Goal: Task Accomplishment & Management: Manage account settings

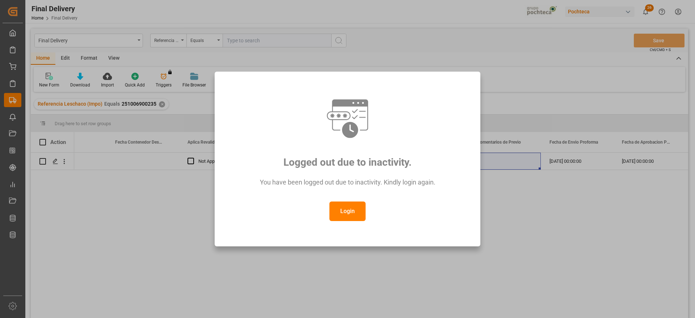
scroll to position [0, 1054]
click at [356, 210] on button "Login" at bounding box center [347, 212] width 36 height 20
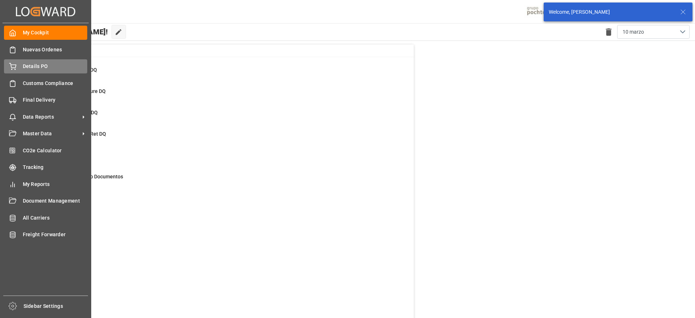
click at [17, 62] on div "Details PO Details PO" at bounding box center [45, 66] width 83 height 14
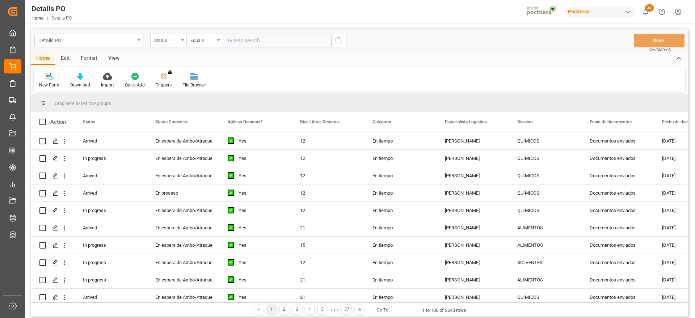
click at [165, 42] on div "Status" at bounding box center [166, 39] width 25 height 8
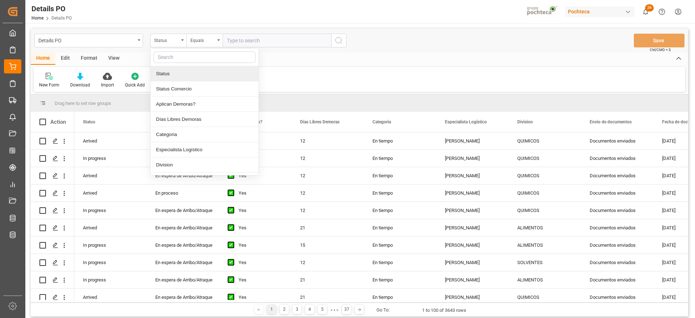
click at [193, 58] on input "text" at bounding box center [204, 57] width 102 height 12
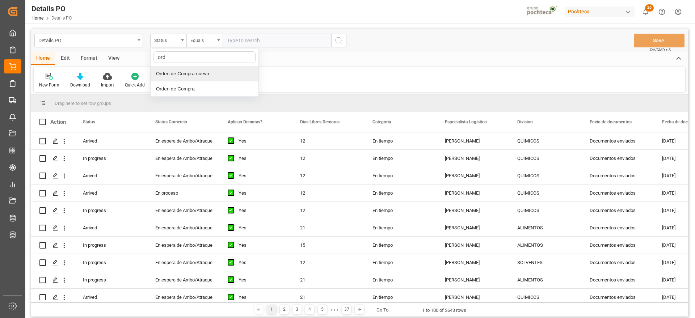
type input "orde"
click at [185, 75] on div "Orden de Compra nuevo" at bounding box center [205, 73] width 108 height 15
click at [250, 42] on input "text" at bounding box center [277, 41] width 109 height 14
paste input "5000308300"
type input "5000308300"
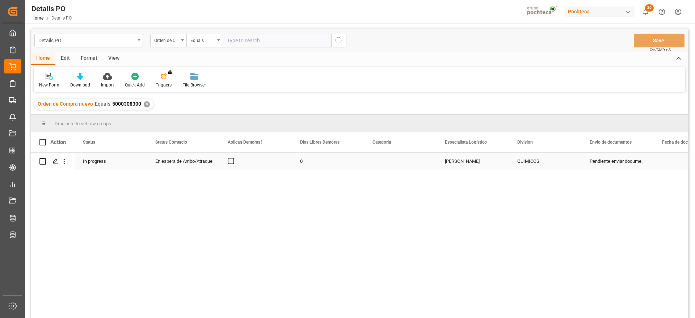
click at [189, 162] on div "En espera de Arribo/Atraque" at bounding box center [182, 161] width 55 height 17
click at [232, 164] on span "Press SPACE to select this row." at bounding box center [231, 161] width 7 height 7
click at [233, 158] on input "Press SPACE to select this row." at bounding box center [233, 158] width 0 height 0
click at [302, 164] on div "0" at bounding box center [327, 161] width 72 height 17
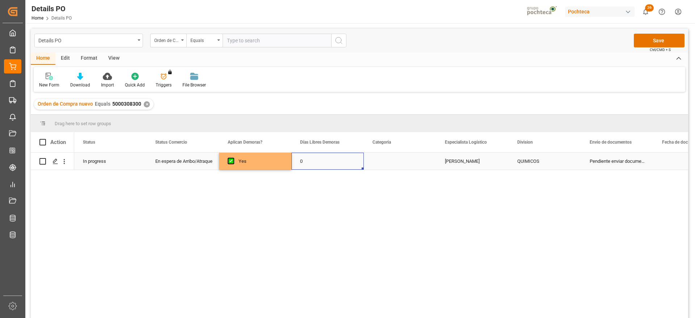
click at [302, 164] on div "0" at bounding box center [327, 161] width 72 height 17
click at [302, 164] on input "0" at bounding box center [327, 166] width 61 height 14
type input "12"
click at [413, 162] on div "Press SPACE to select this row." at bounding box center [400, 161] width 72 height 17
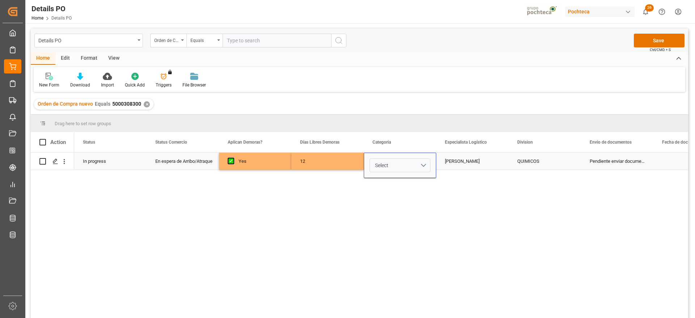
click at [422, 164] on button "Select" at bounding box center [400, 166] width 61 height 14
drag, startPoint x: 406, startPoint y: 204, endPoint x: 409, endPoint y: 199, distance: 5.4
click at [407, 203] on div "En tiempo" at bounding box center [400, 205] width 52 height 7
click at [472, 158] on div "[PERSON_NAME]" at bounding box center [472, 161] width 72 height 17
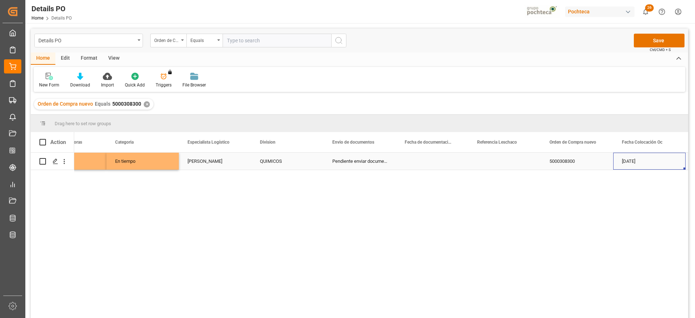
scroll to position [0, 330]
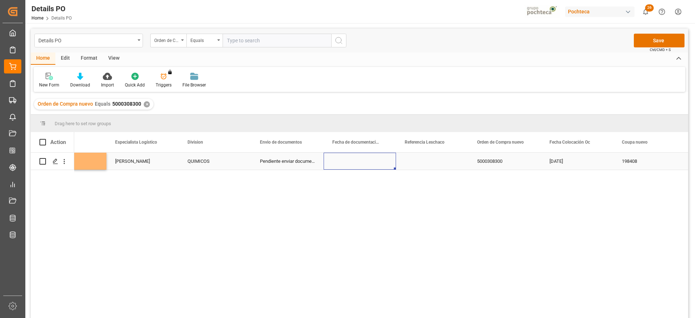
click at [358, 163] on div "Press SPACE to select this row." at bounding box center [360, 161] width 72 height 17
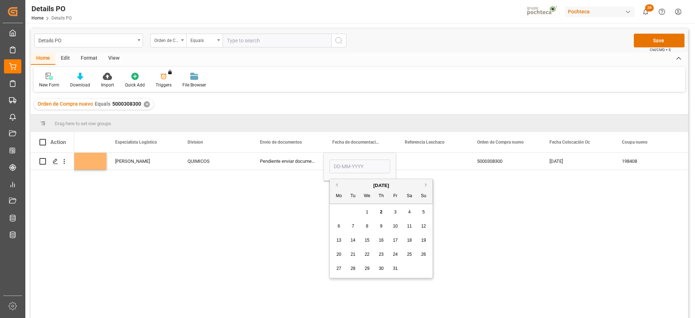
click at [336, 183] on button "Previous Month" at bounding box center [335, 185] width 4 height 4
click at [338, 270] on span "29" at bounding box center [338, 268] width 5 height 5
type input "[DATE]"
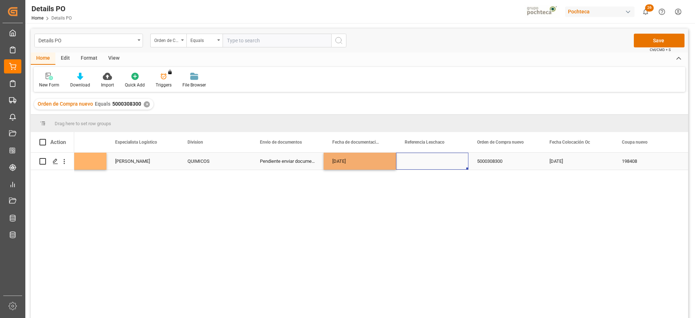
click at [421, 160] on div "Press SPACE to select this row." at bounding box center [432, 161] width 72 height 17
click at [375, 161] on div "[DATE]" at bounding box center [360, 161] width 72 height 17
click at [578, 166] on div "[DATE]" at bounding box center [577, 161] width 72 height 17
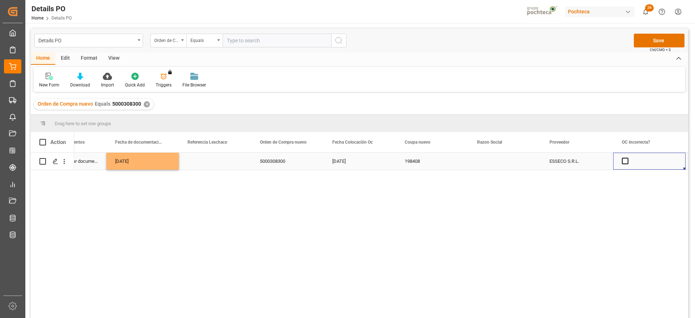
scroll to position [0, 619]
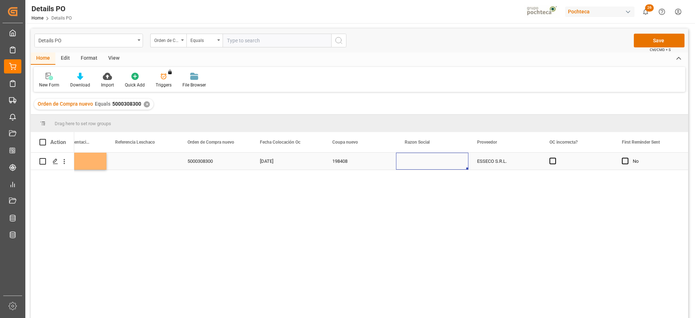
click at [450, 164] on div "Press SPACE to select this row." at bounding box center [432, 161] width 72 height 17
click at [457, 164] on icon "open menu" at bounding box center [455, 165] width 9 height 9
click at [448, 186] on div "Materias Primas" at bounding box center [439, 185] width 74 height 25
type input "Materias Primas"
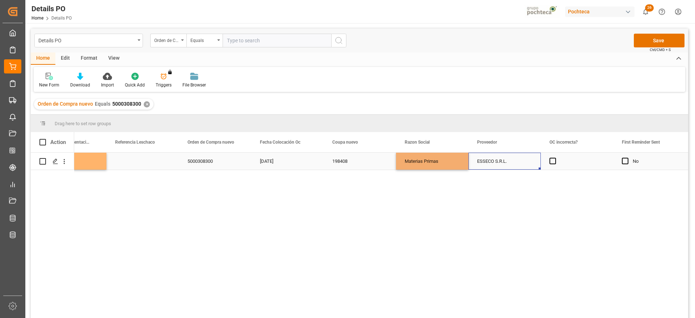
click at [487, 157] on div "ESSECO S.R.L." at bounding box center [504, 161] width 72 height 17
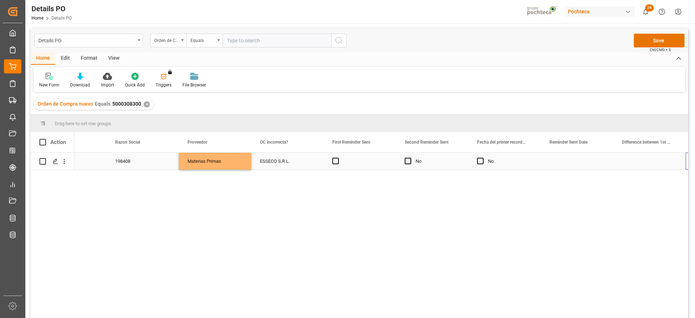
scroll to position [0, 909]
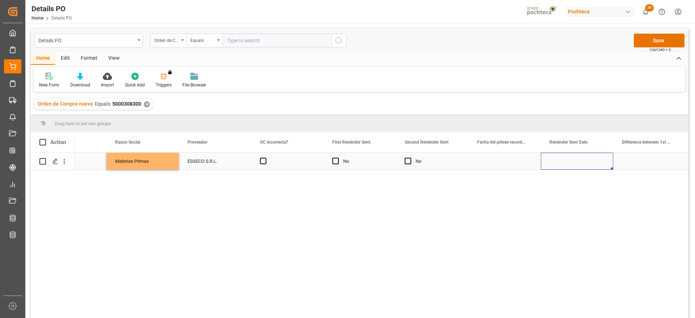
click at [497, 164] on div "Press SPACE to select this row." at bounding box center [504, 161] width 72 height 17
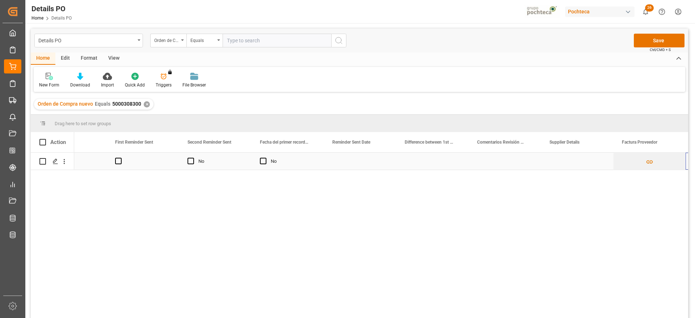
scroll to position [0, 0]
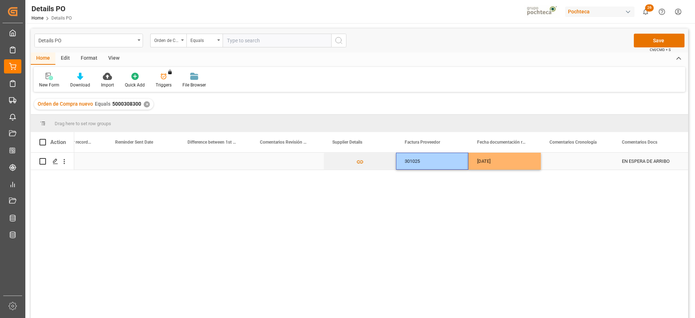
click at [569, 164] on div "Press SPACE to select this row." at bounding box center [577, 161] width 72 height 17
click at [510, 164] on div "[DATE]" at bounding box center [504, 161] width 72 height 17
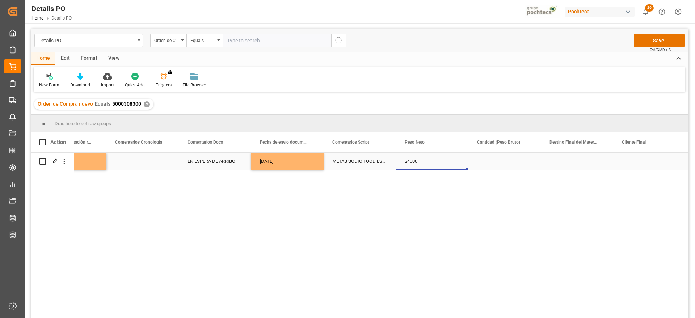
click at [509, 163] on div "Press SPACE to select this row." at bounding box center [504, 161] width 72 height 17
type input "2500"
click at [575, 166] on div "Press SPACE to select this row." at bounding box center [577, 161] width 72 height 17
click at [571, 166] on div "Press SPACE to select this row." at bounding box center [577, 161] width 72 height 17
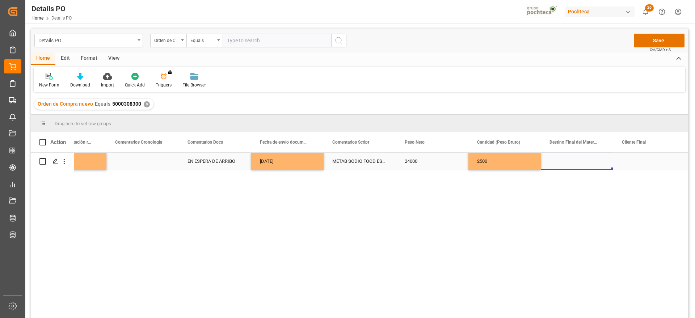
click at [571, 166] on div "Press SPACE to select this row." at bounding box center [577, 161] width 72 height 17
click at [569, 166] on input "Press SPACE to select this row." at bounding box center [576, 166] width 61 height 14
type input "b"
click at [563, 189] on div "[GEOGRAPHIC_DATA]" at bounding box center [577, 185] width 60 height 25
type input "[GEOGRAPHIC_DATA]"
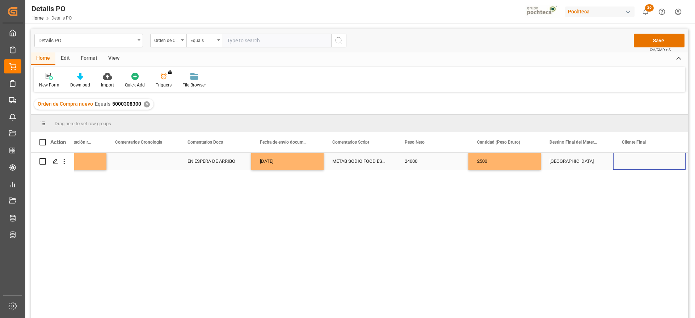
click at [642, 164] on div "Press SPACE to select this row." at bounding box center [649, 161] width 72 height 17
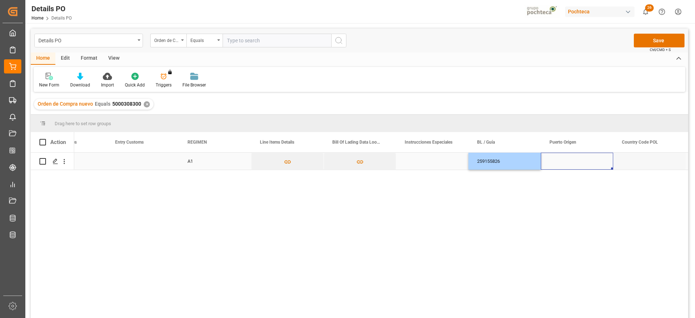
click at [592, 166] on div "Press SPACE to select this row." at bounding box center [577, 161] width 72 height 17
click at [562, 162] on div "Press SPACE to select this row." at bounding box center [577, 161] width 72 height 17
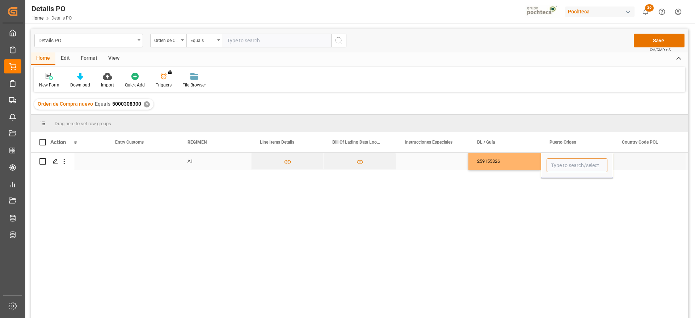
click at [562, 162] on input "Press SPACE to select this row." at bounding box center [576, 166] width 61 height 14
click at [580, 188] on div "[GEOGRAPHIC_DATA] - [GEOGRAPHIC_DATA]" at bounding box center [606, 185] width 118 height 25
type input "[GEOGRAPHIC_DATA] - [GEOGRAPHIC_DATA]"
click at [633, 164] on div "Press SPACE to select this row." at bounding box center [649, 161] width 72 height 17
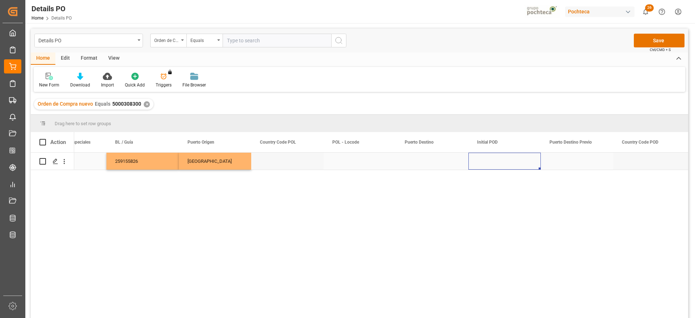
click at [443, 164] on div "Press SPACE to select this row." at bounding box center [432, 161] width 72 height 17
click at [443, 164] on input "Press SPACE to select this row." at bounding box center [432, 166] width 61 height 14
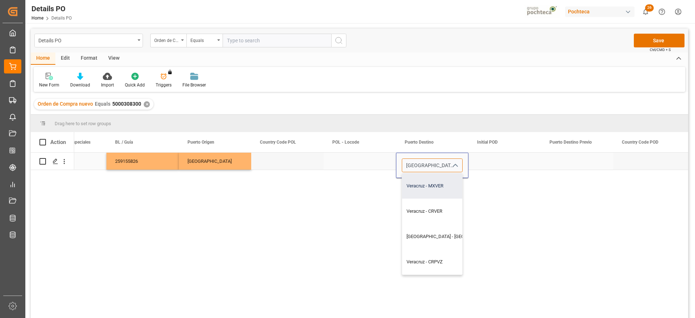
click at [439, 183] on div "Veracruz - MXVER" at bounding box center [452, 185] width 101 height 25
type input "Veracruz - MXVER"
click at [501, 166] on div "Press SPACE to select this row." at bounding box center [504, 161] width 72 height 17
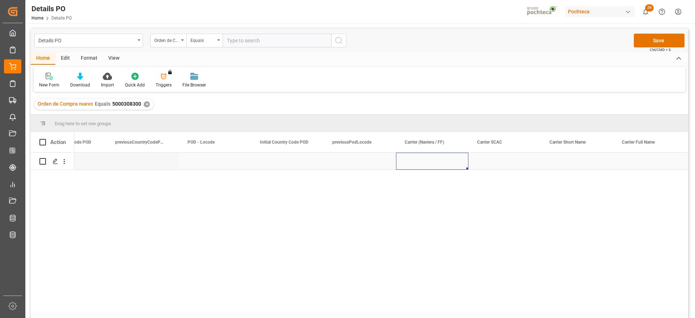
click at [440, 164] on div "Press SPACE to select this row." at bounding box center [432, 161] width 72 height 17
click at [440, 164] on input "Press SPACE to select this row." at bounding box center [432, 166] width 61 height 14
type input "maersk"
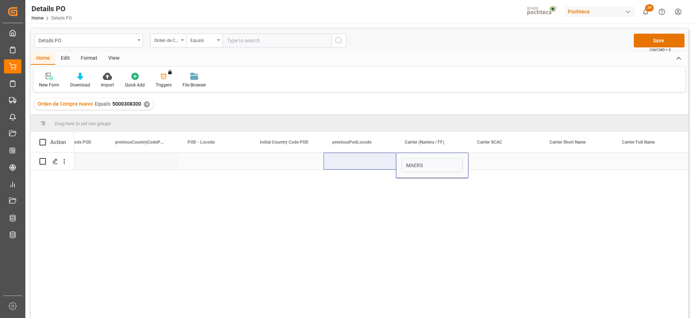
type input "MAERSK"
click at [501, 159] on div "Press SPACE to select this row." at bounding box center [504, 161] width 72 height 17
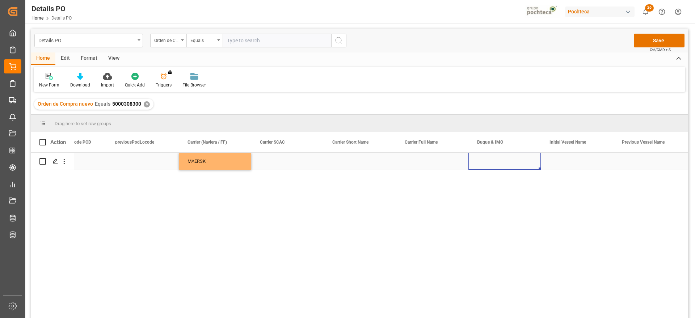
click at [492, 162] on div "Press SPACE to select this row." at bounding box center [504, 161] width 72 height 17
click at [491, 162] on input "Press SPACE to select this row." at bounding box center [504, 166] width 61 height 14
paste input "MAERSK SEMBAWANG"
click at [522, 174] on div "MAERSK SEMBAWANG - 9315226" at bounding box center [513, 185] width 78 height 25
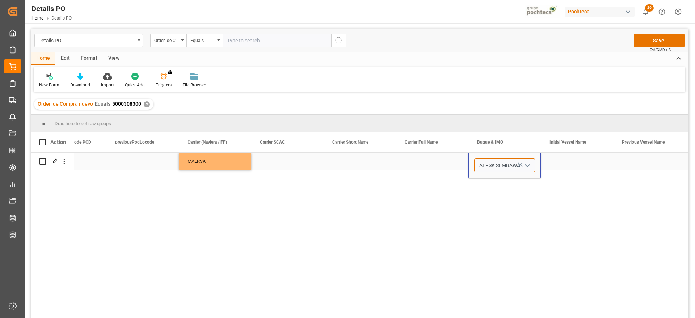
type input "MAERSK SEMBAWANG - 9315226"
click at [520, 166] on icon "Press SPACE to select this row." at bounding box center [520, 165] width 8 height 8
click at [507, 163] on input "Press SPACE to select this row." at bounding box center [504, 166] width 61 height 14
paste input "MAERSK SEMBAWANG"
click at [515, 182] on div "MAERSK SEMBAWANG - 9315226" at bounding box center [513, 185] width 78 height 25
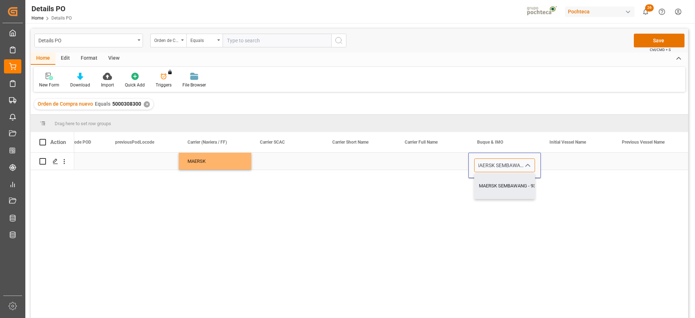
type input "MAERSK SEMBAWANG - 9315226"
click at [562, 165] on div "Press SPACE to select this row." at bounding box center [577, 161] width 72 height 17
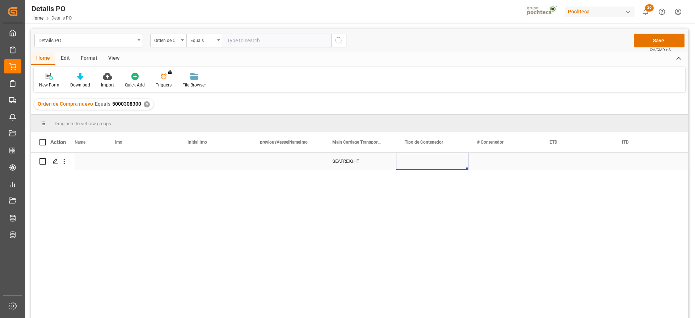
click at [438, 154] on div "Press SPACE to select this row." at bounding box center [432, 161] width 72 height 17
click at [456, 165] on polyline "open menu" at bounding box center [455, 166] width 4 height 2
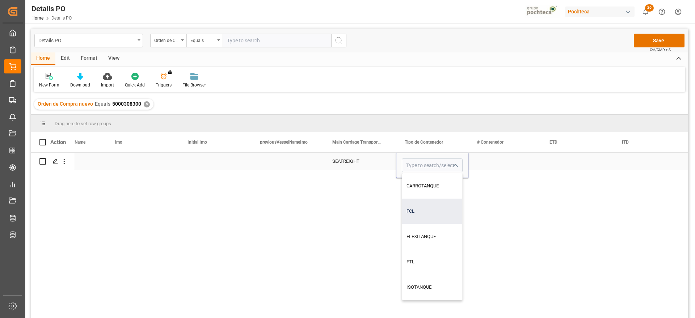
click at [439, 216] on div "FCL" at bounding box center [432, 211] width 60 height 25
type input "FCL"
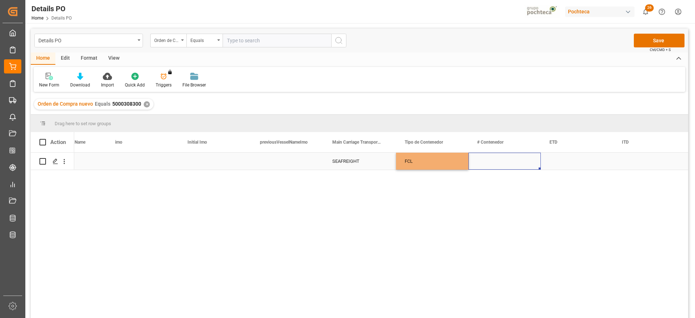
click at [498, 161] on div "Press SPACE to select this row." at bounding box center [504, 161] width 72 height 17
click at [491, 164] on div "Press SPACE to select this row." at bounding box center [504, 161] width 72 height 17
click at [491, 164] on input "Press SPACE to select this row." at bounding box center [504, 166] width 61 height 14
click at [508, 166] on input "MSKU765160-6" at bounding box center [504, 166] width 61 height 14
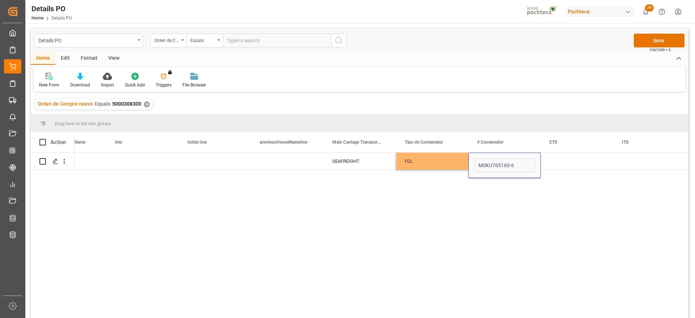
type input "MSKU7651606"
click at [558, 161] on div "Press SPACE to select this row." at bounding box center [577, 161] width 72 height 17
click at [639, 164] on div "Press SPACE to select this row." at bounding box center [649, 161] width 72 height 17
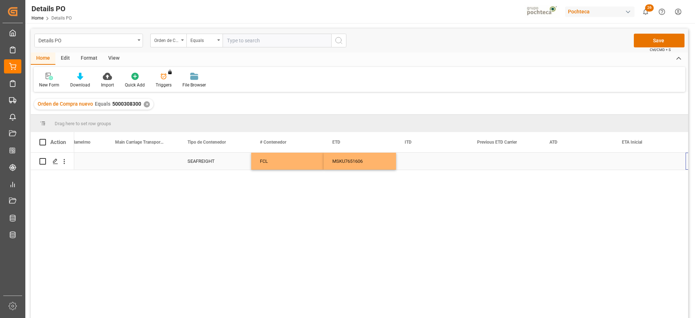
scroll to position [0, 4673]
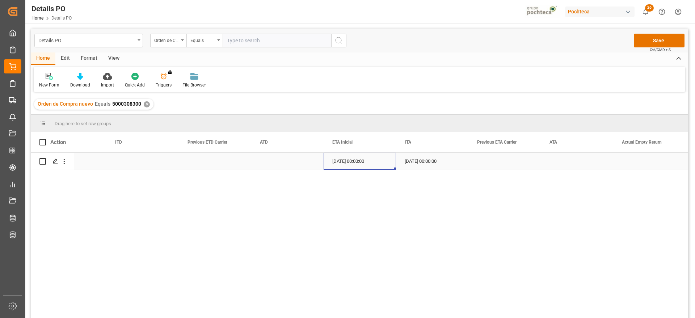
click at [524, 165] on div "Press SPACE to select this row." at bounding box center [504, 161] width 72 height 17
click at [657, 40] on button "Save" at bounding box center [659, 41] width 51 height 14
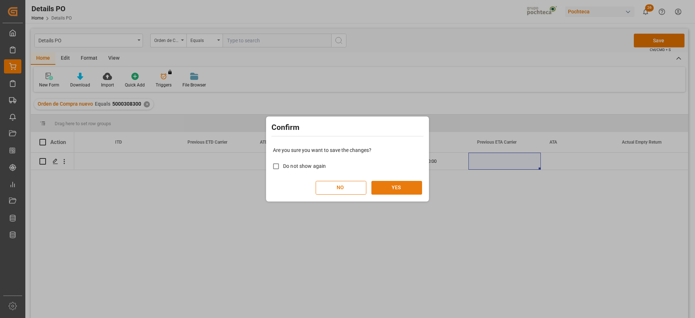
click at [392, 190] on button "YES" at bounding box center [396, 188] width 51 height 14
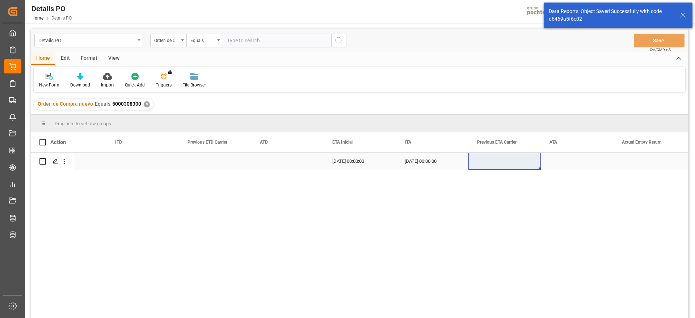
click at [64, 162] on icon "open menu" at bounding box center [64, 162] width 8 height 8
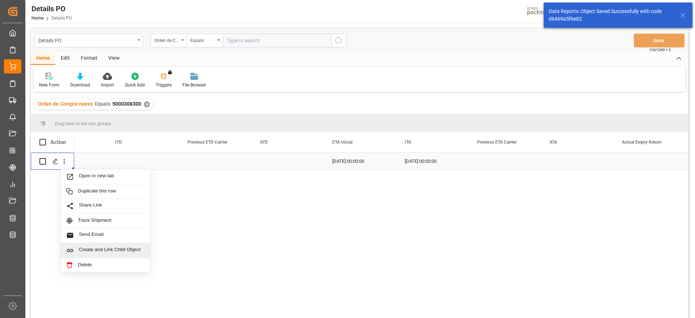
click at [109, 250] on span "Create and Link Child Object" at bounding box center [112, 251] width 66 height 8
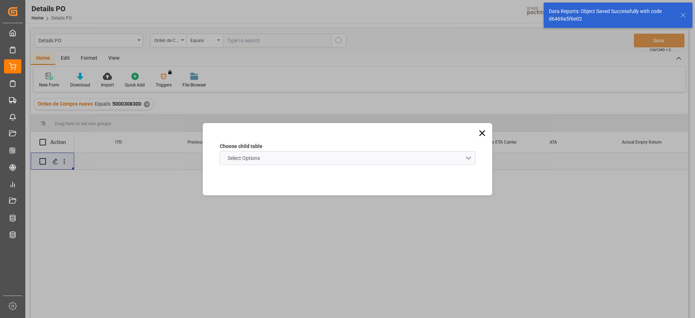
click at [263, 156] on span "Select Options" at bounding box center [243, 159] width 39 height 8
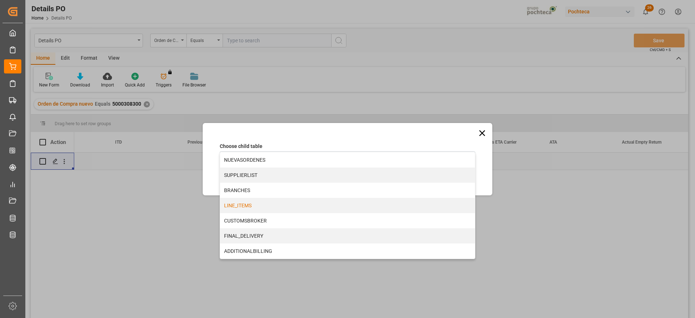
click at [239, 207] on div "LINE_ITEMS" at bounding box center [347, 205] width 255 height 15
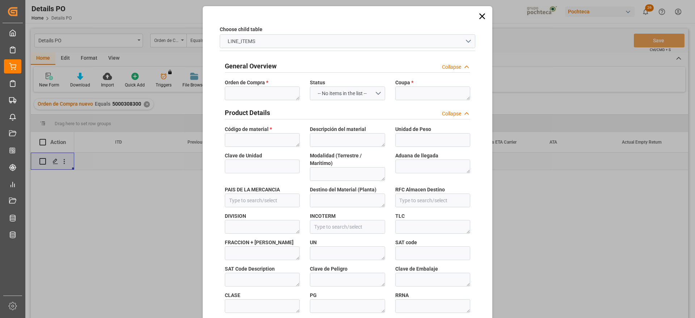
type input "d6469a5f6e02"
click at [259, 89] on textarea at bounding box center [262, 93] width 75 height 14
paste textarea "MSKU765160-6"
type textarea "MSKU765160-6"
drag, startPoint x: 278, startPoint y: 91, endPoint x: 199, endPoint y: 86, distance: 79.0
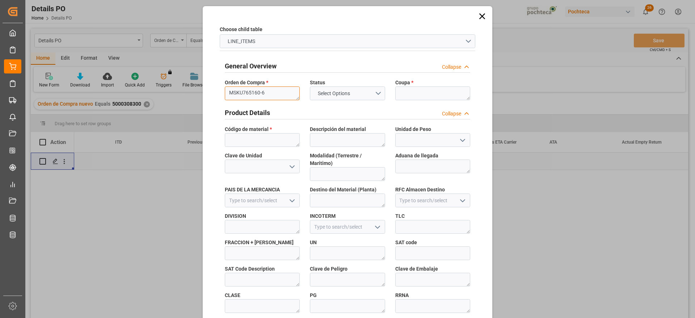
click at [204, 89] on div "Choose child table LINE_ITEMS General Overview Collapse Orden de Compra * MSKU7…" at bounding box center [347, 318] width 286 height 620
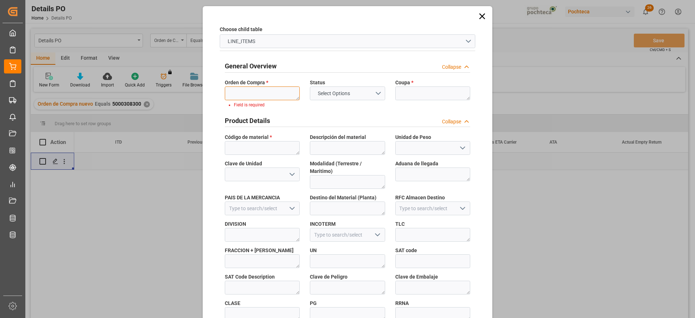
click at [260, 96] on textarea "MSKU765160-6" at bounding box center [262, 93] width 75 height 14
paste textarea "5000308300"
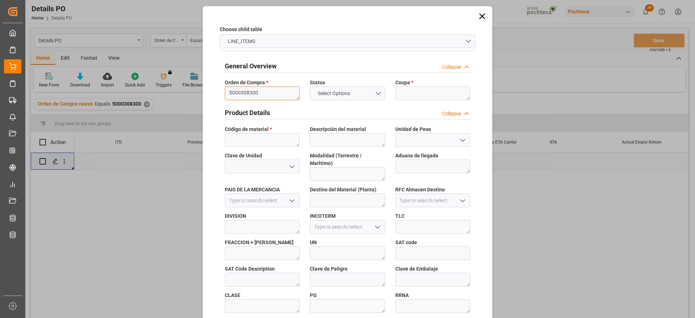
scroll to position [0, 0]
type textarea "5000308300"
click at [426, 97] on textarea at bounding box center [432, 93] width 75 height 14
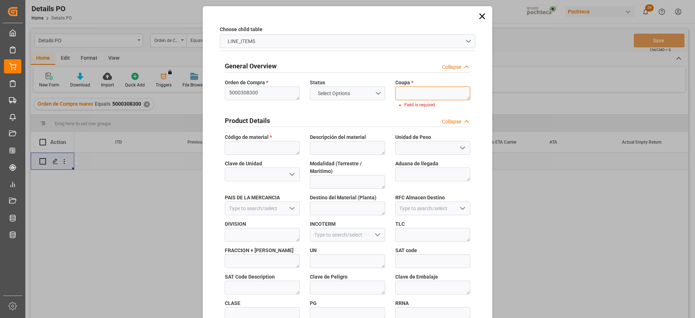
paste textarea "198408"
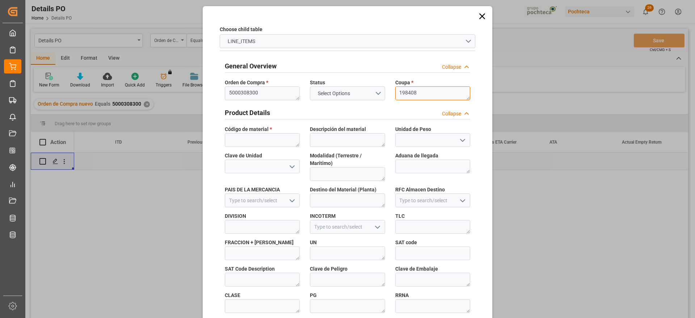
type textarea "198408"
click at [265, 139] on textarea at bounding box center [262, 140] width 75 height 14
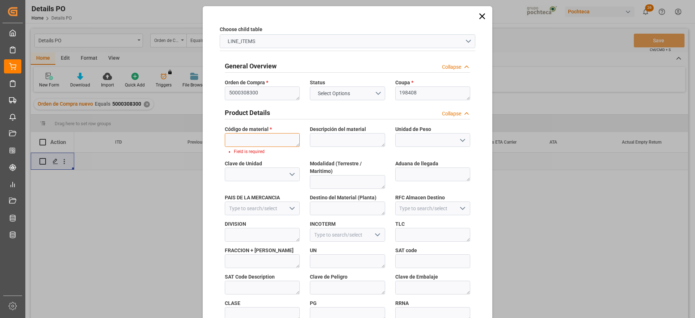
paste textarea "22893"
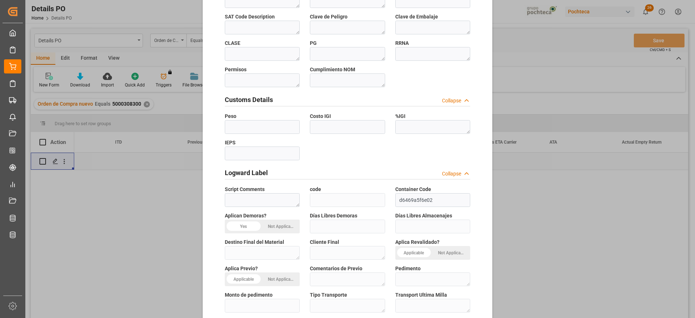
scroll to position [310, 0]
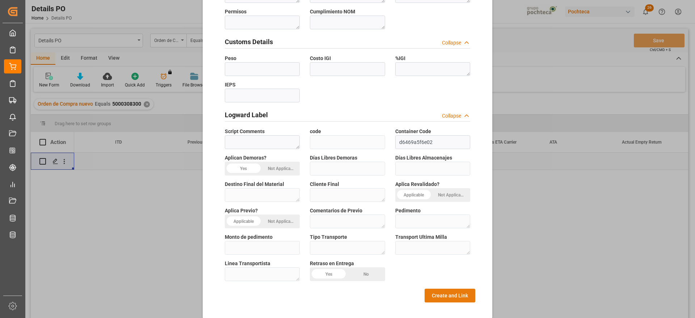
type textarea "22893"
click at [447, 290] on button "Create and Link" at bounding box center [450, 296] width 51 height 14
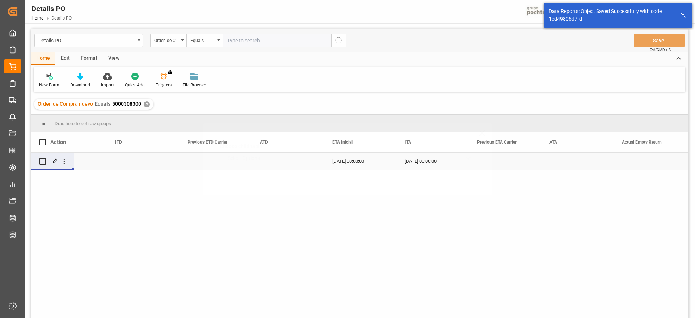
scroll to position [0, 0]
click at [52, 164] on icon "Press SPACE to select this row." at bounding box center [55, 162] width 6 height 6
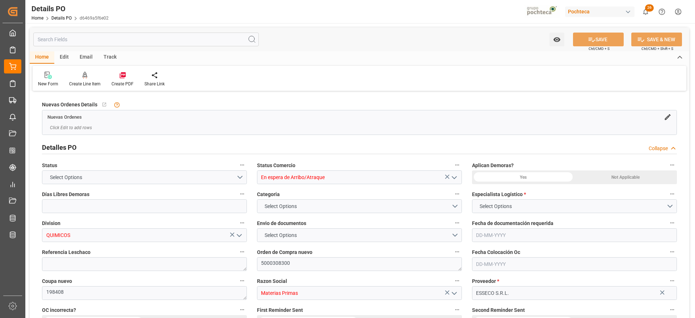
type input "12"
type input "[DATE]"
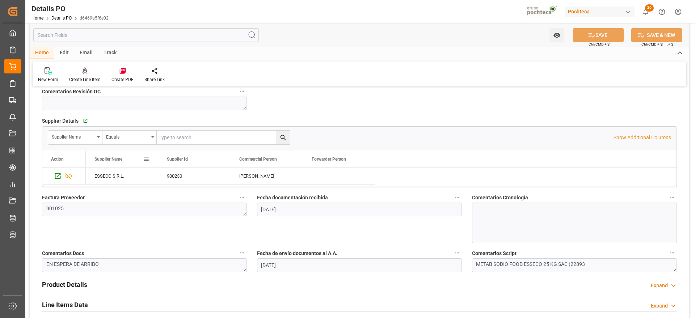
scroll to position [226, 0]
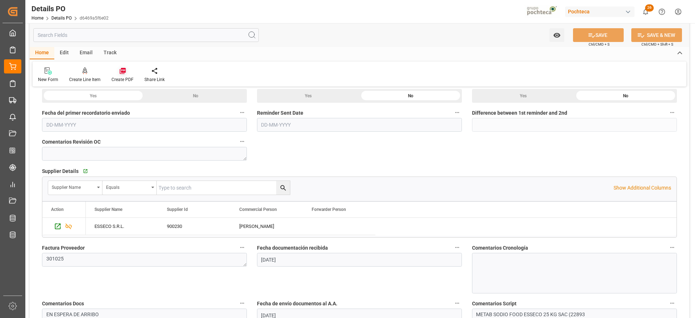
click at [123, 73] on icon at bounding box center [122, 70] width 7 height 7
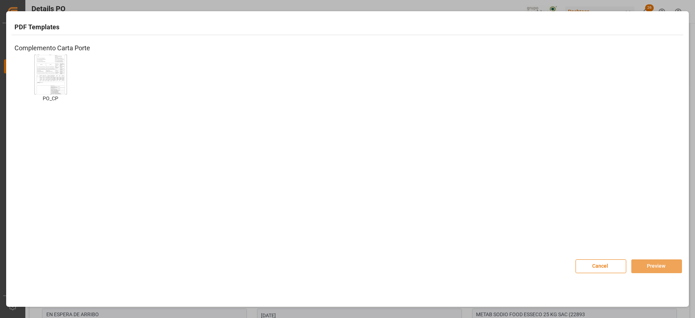
click at [50, 68] on img at bounding box center [50, 74] width 29 height 41
click at [651, 267] on button "Preview" at bounding box center [656, 266] width 51 height 14
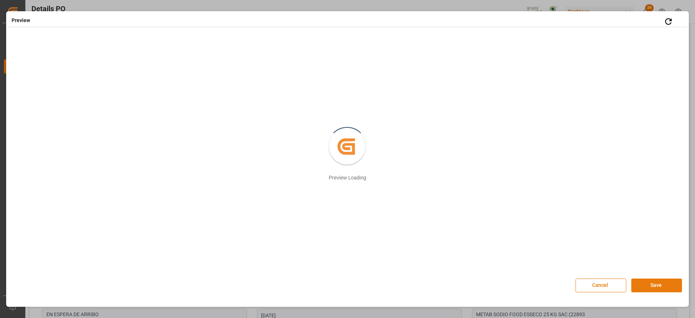
click at [643, 284] on button "Save" at bounding box center [656, 286] width 51 height 14
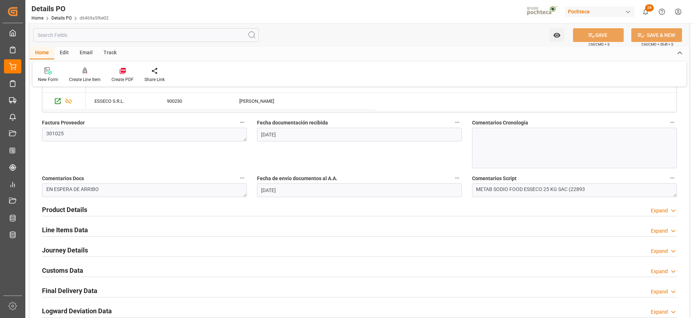
scroll to position [452, 0]
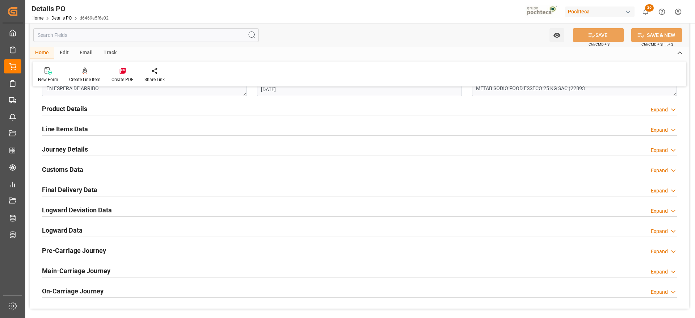
click at [59, 130] on h2 "Line Items Data" at bounding box center [65, 129] width 46 height 10
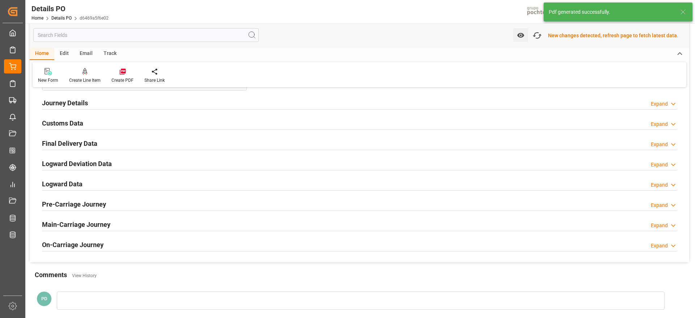
scroll to position [767, 0]
click at [63, 122] on h2 "Customs Data" at bounding box center [62, 124] width 41 height 10
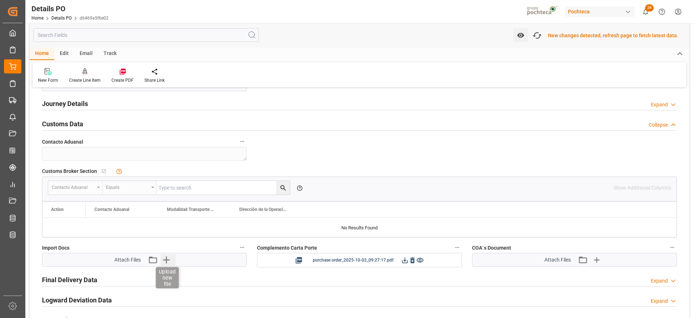
click at [164, 259] on icon "button" at bounding box center [166, 260] width 7 height 7
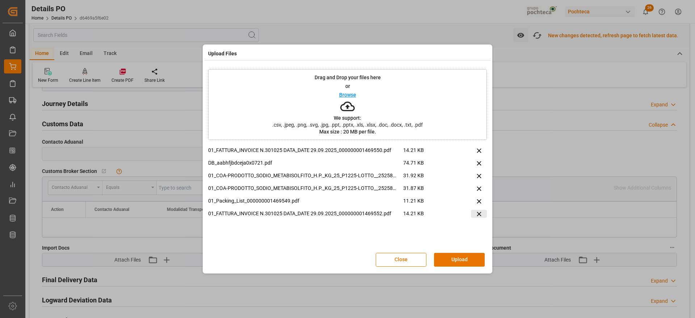
click at [480, 213] on icon at bounding box center [479, 214] width 4 height 4
click at [448, 258] on button "Upload" at bounding box center [459, 260] width 51 height 14
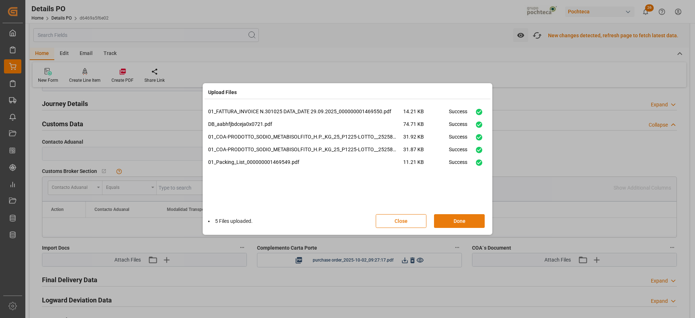
click at [452, 225] on button "Done" at bounding box center [459, 221] width 51 height 14
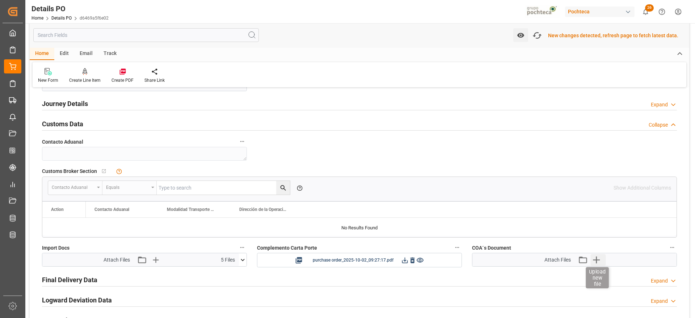
click at [596, 260] on icon "button" at bounding box center [596, 260] width 7 height 7
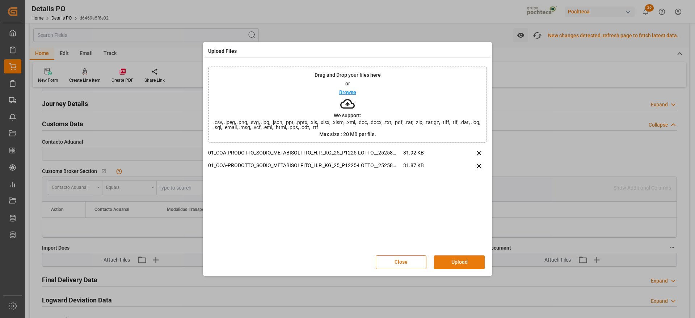
click at [463, 266] on button "Upload" at bounding box center [459, 263] width 51 height 14
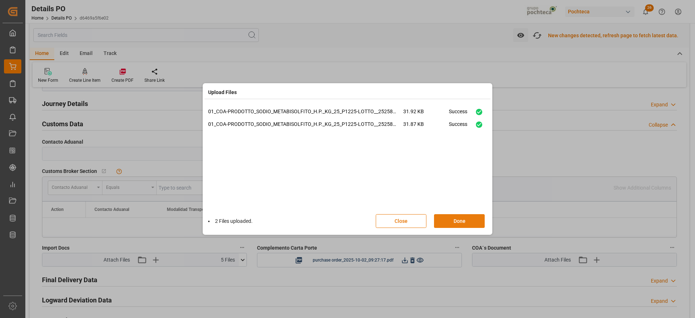
click at [463, 219] on button "Done" at bounding box center [459, 221] width 51 height 14
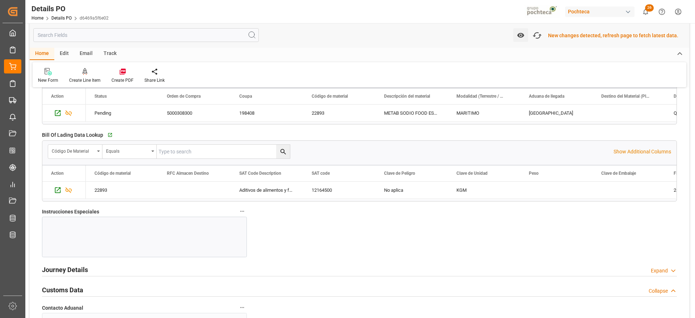
scroll to position [495, 0]
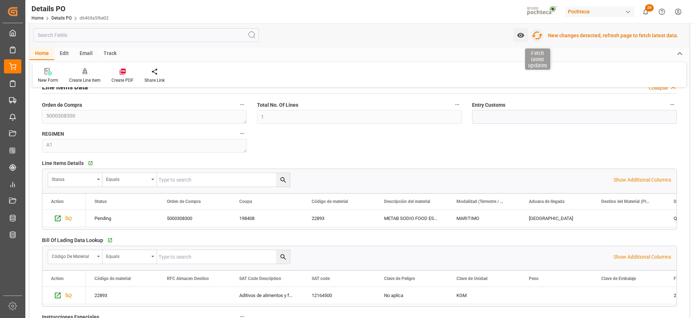
click at [539, 37] on icon "button" at bounding box center [537, 36] width 12 height 12
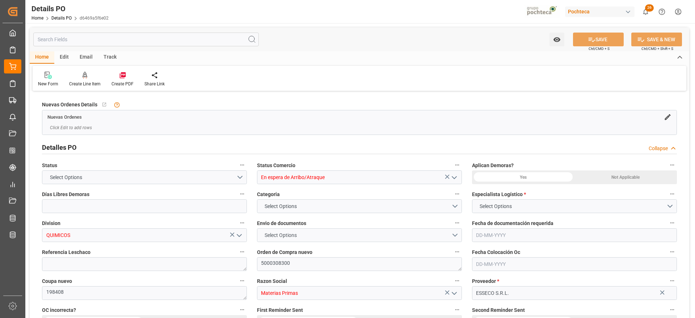
type input "12"
type input "[DATE]"
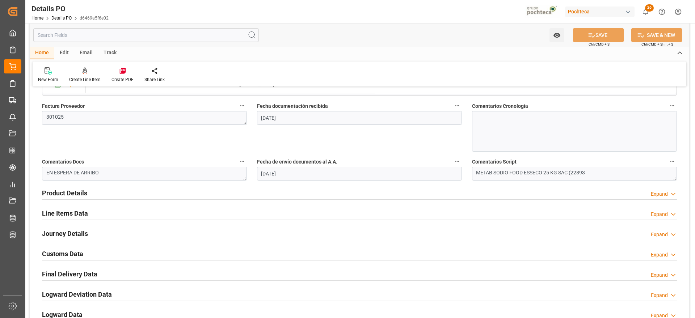
scroll to position [362, 0]
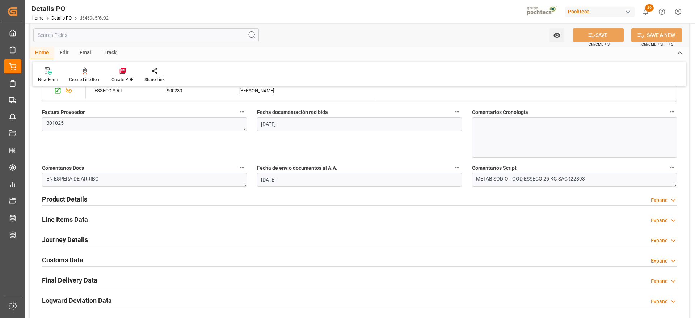
click at [63, 258] on h2 "Customs Data" at bounding box center [62, 260] width 41 height 10
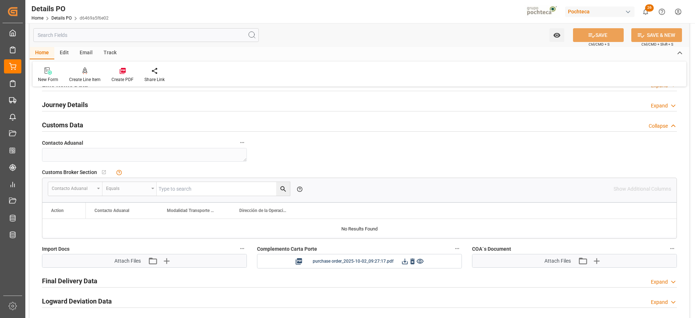
scroll to position [498, 0]
click at [594, 261] on icon "button" at bounding box center [596, 260] width 12 height 12
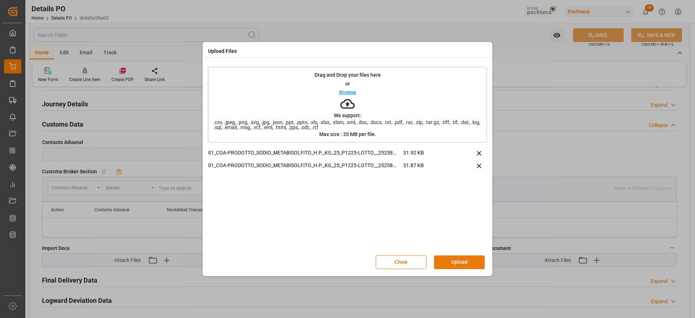
click at [472, 257] on button "Upload" at bounding box center [459, 263] width 51 height 14
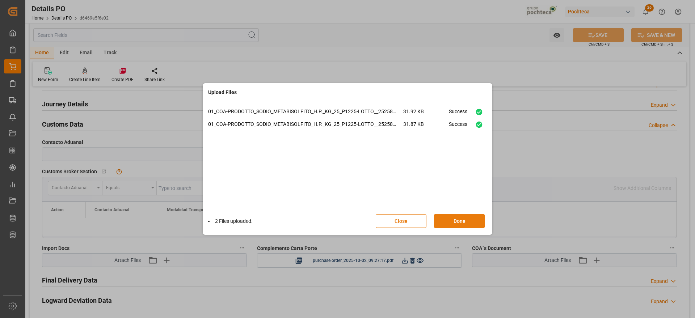
click at [465, 223] on button "Done" at bounding box center [459, 221] width 51 height 14
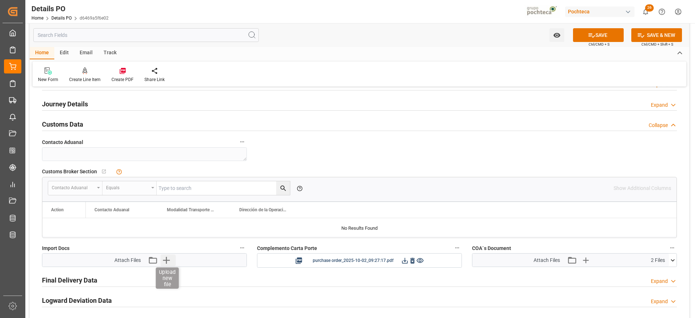
click at [166, 261] on icon "button" at bounding box center [166, 260] width 7 height 7
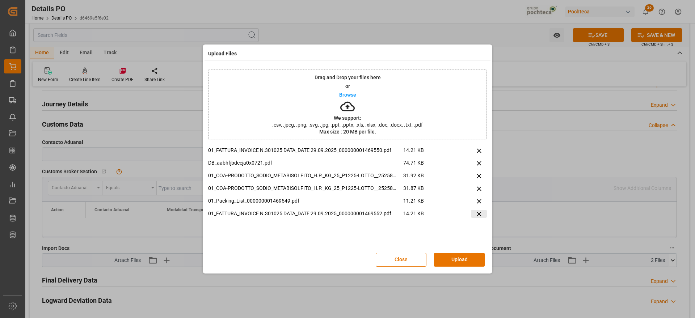
click at [483, 214] on button at bounding box center [479, 214] width 16 height 8
click at [464, 261] on button "Upload" at bounding box center [459, 260] width 51 height 14
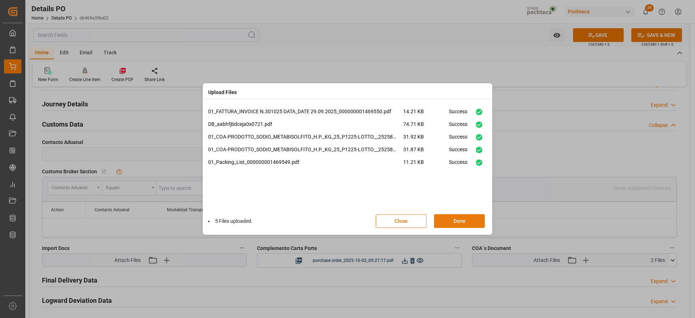
click at [467, 222] on button "Done" at bounding box center [459, 221] width 51 height 14
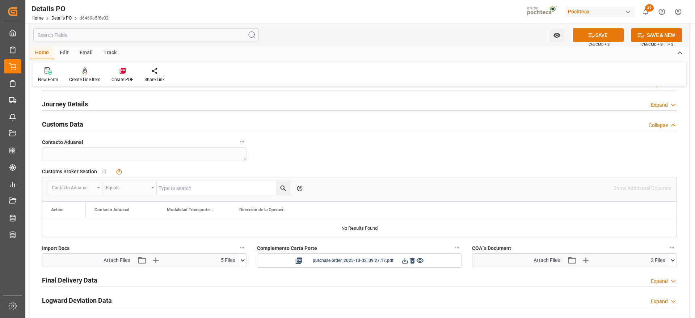
click at [601, 32] on button "SAVE" at bounding box center [598, 35] width 51 height 14
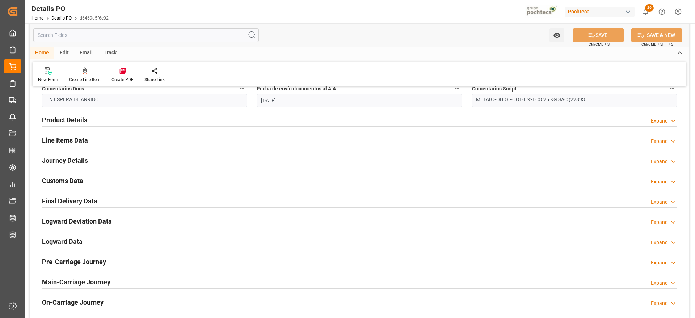
scroll to position [452, 0]
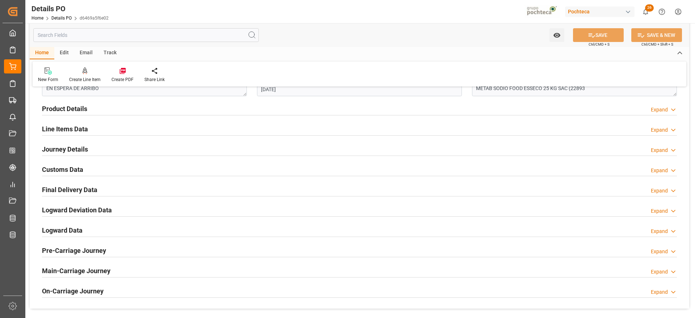
click at [64, 173] on h2 "Customs Data" at bounding box center [62, 170] width 41 height 10
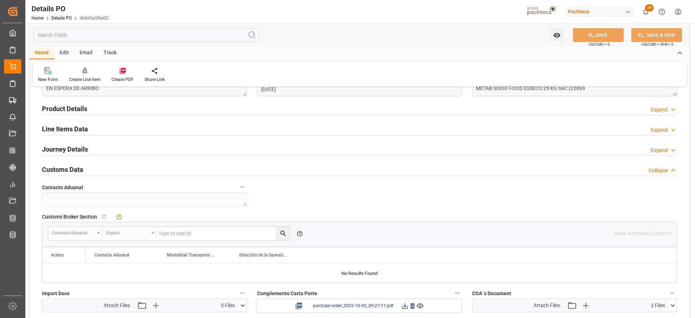
scroll to position [498, 0]
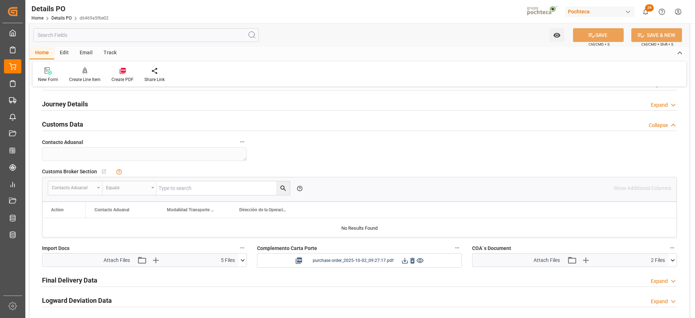
click at [402, 262] on icon at bounding box center [405, 261] width 8 height 8
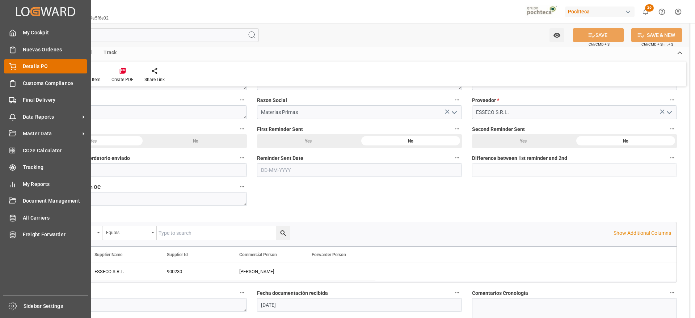
click at [18, 67] on div "Details PO Details PO" at bounding box center [45, 66] width 83 height 14
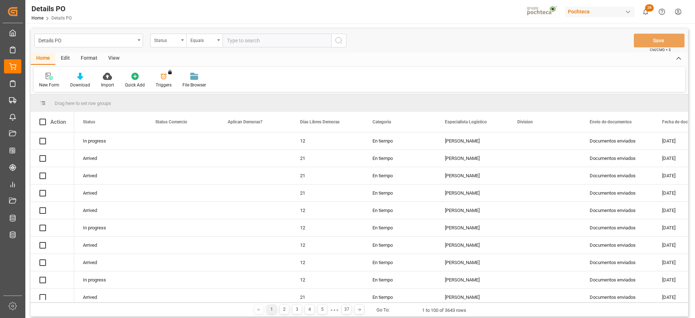
click at [164, 41] on div "Status" at bounding box center [166, 39] width 25 height 8
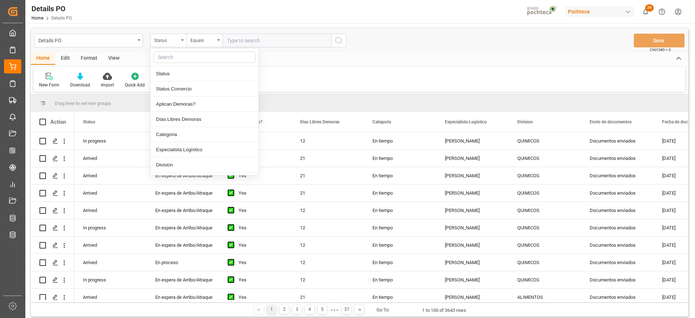
click at [170, 59] on input "text" at bounding box center [204, 57] width 102 height 12
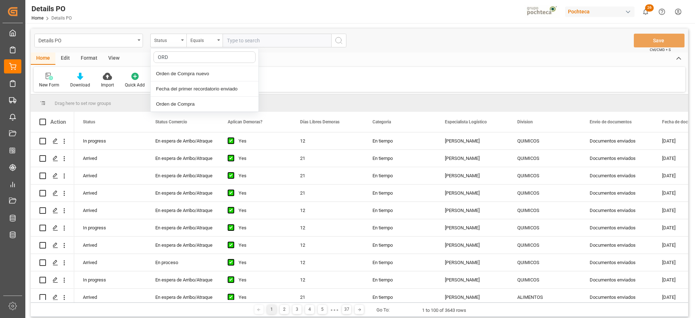
type input "ORDE"
click at [182, 71] on div "Orden de Compra nuevo" at bounding box center [205, 73] width 108 height 15
click at [249, 40] on input "text" at bounding box center [277, 41] width 109 height 14
paste input "5000308299"
type input "5000308299"
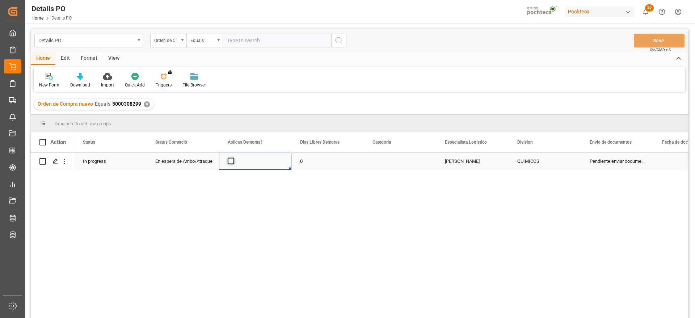
click at [231, 161] on span "Press SPACE to select this row." at bounding box center [231, 161] width 7 height 7
click at [233, 158] on input "Press SPACE to select this row." at bounding box center [233, 158] width 0 height 0
click at [309, 163] on div "0" at bounding box center [327, 161] width 72 height 17
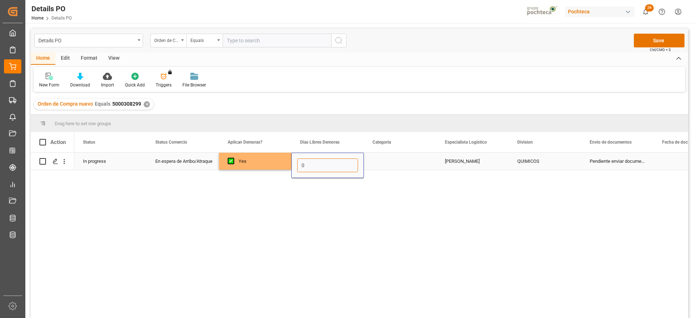
click at [310, 163] on input "0" at bounding box center [327, 166] width 61 height 14
type input "14"
click at [408, 164] on div "Press SPACE to select this row." at bounding box center [400, 161] width 72 height 17
click at [428, 161] on button "Select" at bounding box center [400, 166] width 61 height 14
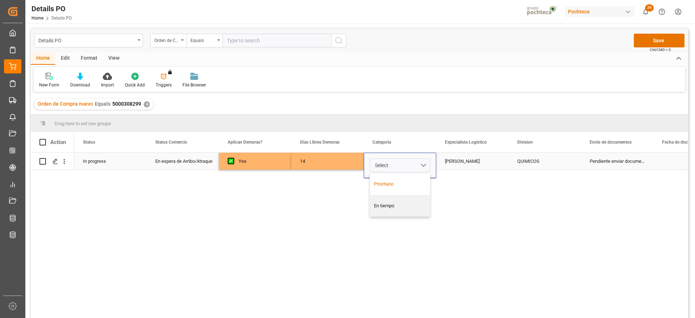
click at [406, 185] on div "Prioritario" at bounding box center [400, 184] width 52 height 7
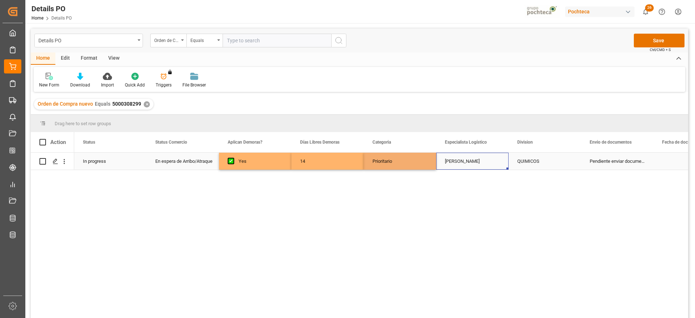
click at [470, 165] on div "[PERSON_NAME]" at bounding box center [472, 161] width 72 height 17
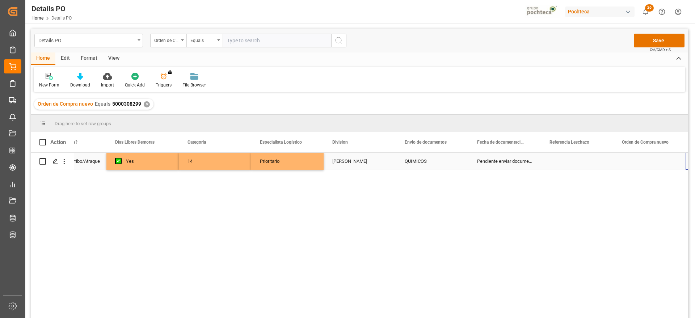
scroll to position [0, 185]
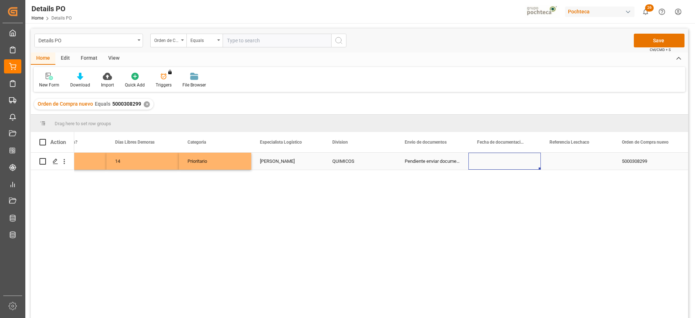
click at [499, 162] on div "Press SPACE to select this row." at bounding box center [504, 161] width 72 height 17
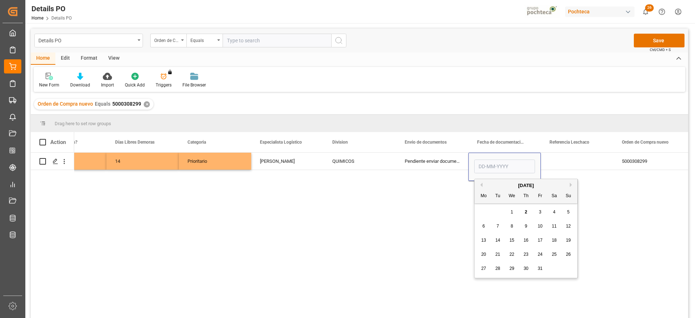
click at [481, 185] on button "Previous Month" at bounding box center [480, 185] width 4 height 4
click at [481, 268] on span "29" at bounding box center [483, 268] width 5 height 5
type input "[DATE]"
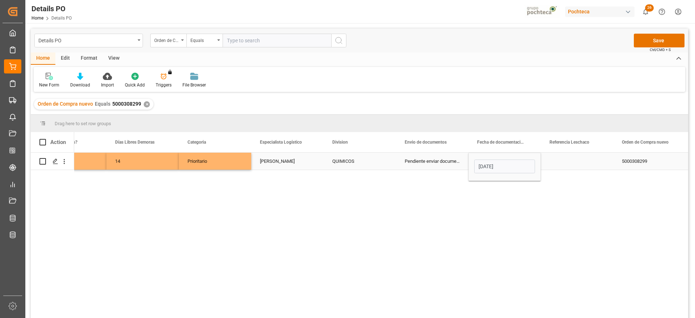
click at [558, 160] on div "Press SPACE to select this row." at bounding box center [577, 161] width 72 height 17
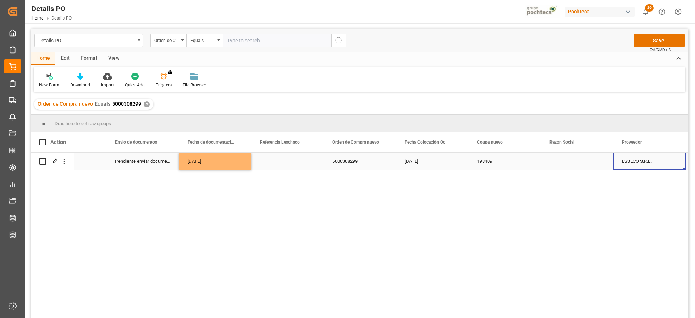
scroll to position [0, 547]
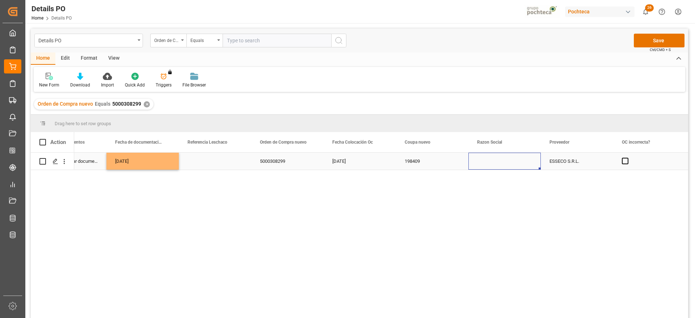
click at [489, 161] on div "Press SPACE to select this row." at bounding box center [504, 161] width 72 height 17
click at [526, 166] on polyline "open menu" at bounding box center [527, 166] width 4 height 2
click at [513, 186] on div "Materias Primas" at bounding box center [511, 185] width 74 height 25
type input "Materias Primas"
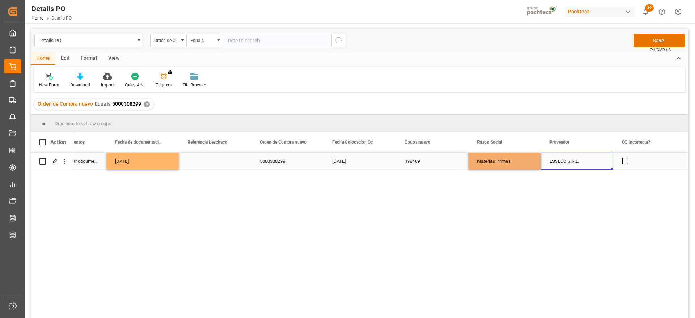
click at [571, 161] on div "ESSECO S.R.L." at bounding box center [577, 161] width 72 height 17
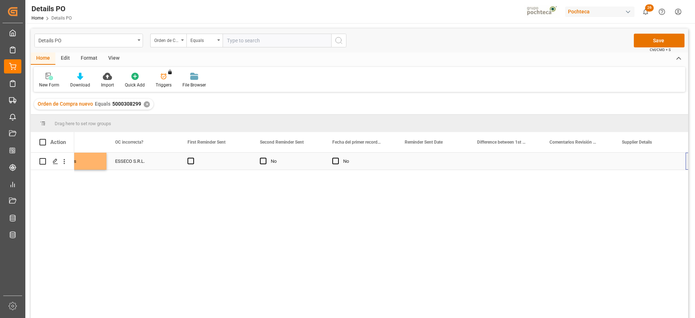
scroll to position [0, 1054]
click at [433, 161] on div "Press SPACE to select this row." at bounding box center [432, 161] width 72 height 17
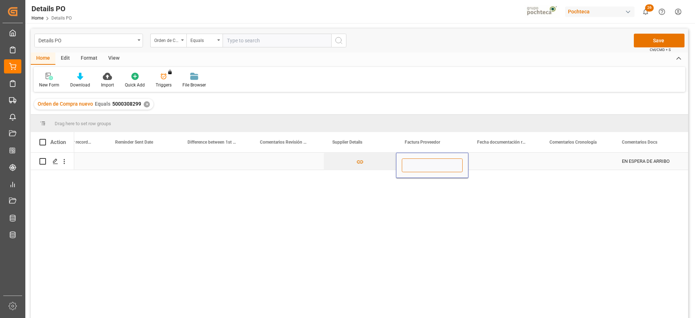
click at [432, 161] on input "Press SPACE to select this row." at bounding box center [432, 166] width 61 height 14
paste input "301026"
type input "301026"
click at [493, 167] on div "Press SPACE to select this row." at bounding box center [504, 161] width 72 height 17
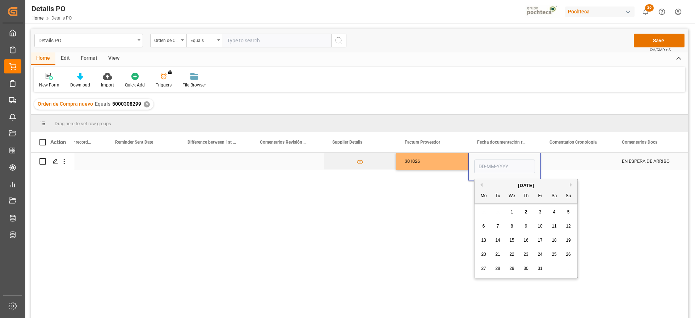
click at [494, 169] on input "Press SPACE to select this row." at bounding box center [504, 167] width 61 height 14
click at [575, 159] on div "Press SPACE to select this row." at bounding box center [577, 161] width 72 height 17
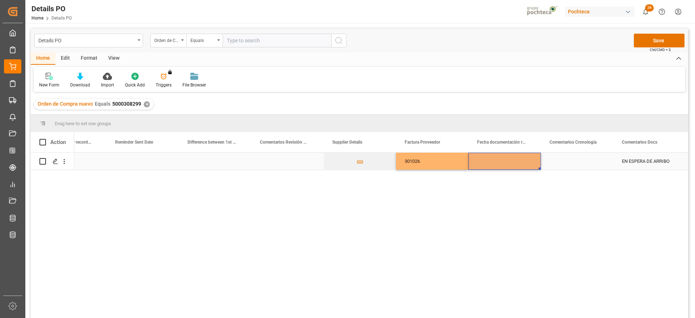
click at [519, 164] on div "Press SPACE to select this row." at bounding box center [504, 161] width 72 height 17
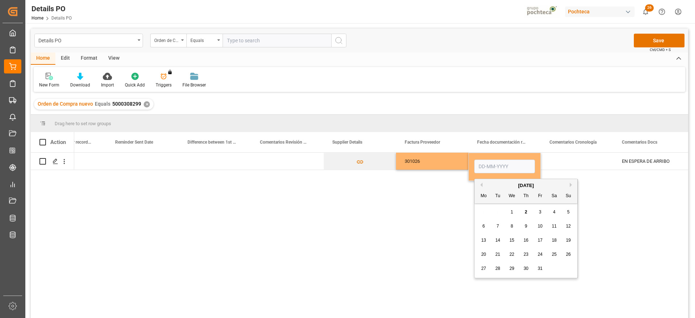
click at [482, 183] on button "Previous Month" at bounding box center [480, 185] width 4 height 4
click at [480, 271] on div "29" at bounding box center [483, 269] width 9 height 9
type input "[DATE]"
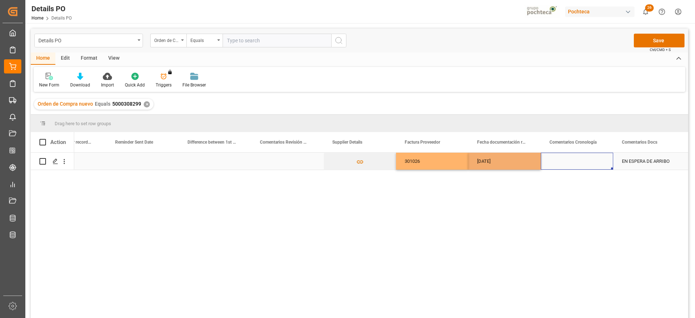
click at [562, 165] on div "Press SPACE to select this row." at bounding box center [577, 161] width 72 height 17
click at [507, 164] on div "[DATE]" at bounding box center [504, 161] width 72 height 17
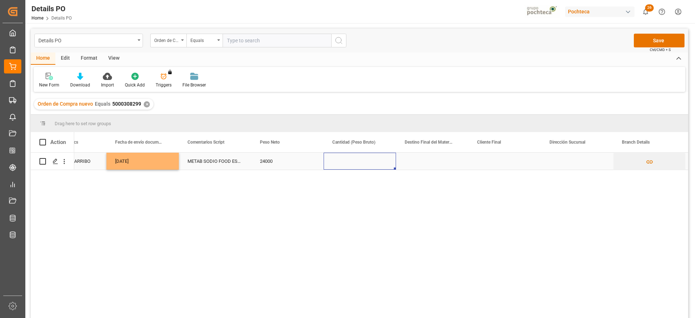
click at [362, 166] on div "Press SPACE to select this row." at bounding box center [360, 161] width 72 height 17
click at [362, 166] on input "Press SPACE to select this row." at bounding box center [359, 166] width 61 height 14
drag, startPoint x: 351, startPoint y: 166, endPoint x: 332, endPoint y: 167, distance: 19.2
click at [332, 167] on input "29000" at bounding box center [359, 166] width 61 height 14
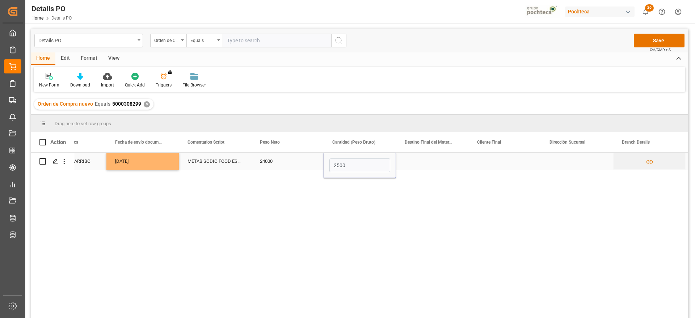
type input "25000"
click at [405, 160] on div "Press SPACE to select this row." at bounding box center [432, 161] width 72 height 17
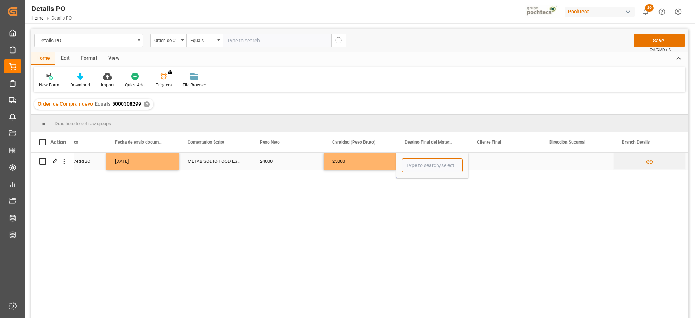
click at [406, 160] on input "Press SPACE to select this row." at bounding box center [432, 166] width 61 height 14
click at [434, 181] on div "[GEOGRAPHIC_DATA]" at bounding box center [432, 185] width 60 height 25
type input "[GEOGRAPHIC_DATA]"
click at [502, 160] on div "Press SPACE to select this row." at bounding box center [504, 161] width 72 height 17
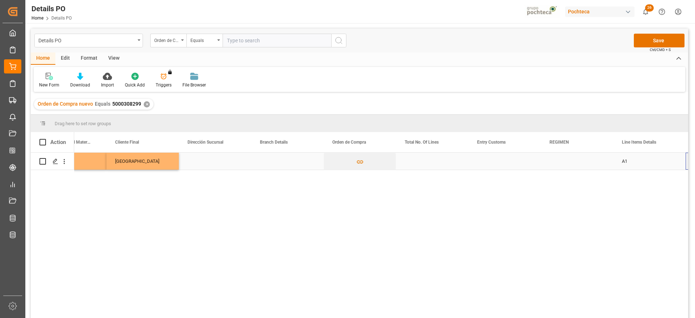
scroll to position [0, 2284]
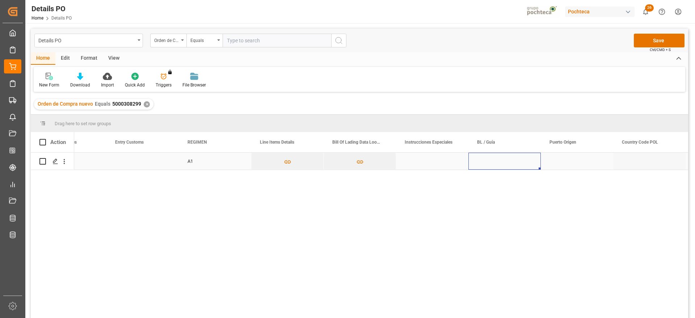
click at [514, 161] on div "Press SPACE to select this row." at bounding box center [504, 161] width 72 height 17
click at [510, 161] on input "Press SPACE to select this row." at bounding box center [504, 166] width 61 height 14
type input "259162609"
click at [567, 162] on div "Press SPACE to select this row." at bounding box center [577, 161] width 72 height 17
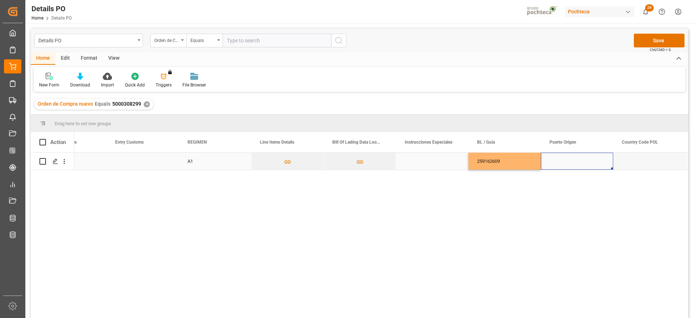
click at [565, 159] on div "Press SPACE to select this row." at bounding box center [577, 161] width 72 height 17
click at [565, 159] on input "Press SPACE to select this row." at bounding box center [576, 166] width 61 height 14
click at [569, 163] on input "Press SPACE to select this row." at bounding box center [576, 166] width 61 height 14
click at [581, 186] on div "[GEOGRAPHIC_DATA] - [GEOGRAPHIC_DATA]" at bounding box center [597, 185] width 101 height 25
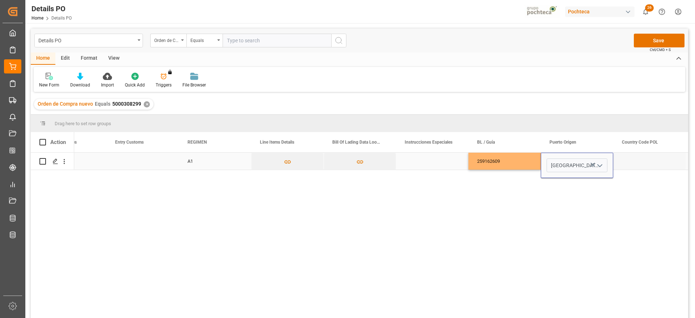
type input "[GEOGRAPHIC_DATA] - [GEOGRAPHIC_DATA]"
click at [632, 157] on div "Press SPACE to select this row." at bounding box center [649, 161] width 72 height 17
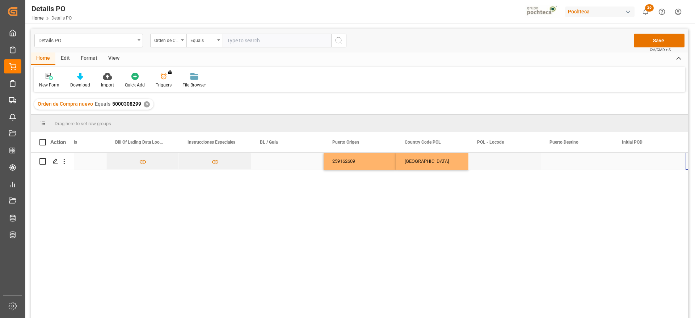
scroll to position [0, 2863]
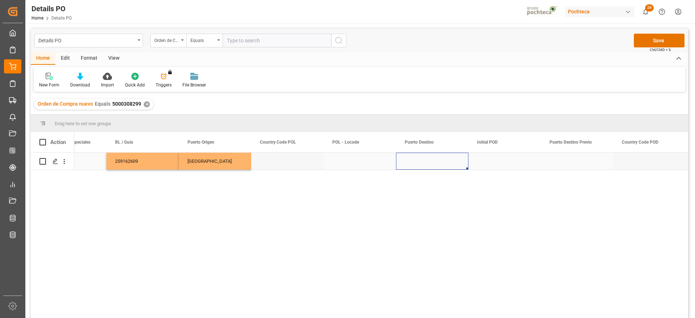
click at [434, 161] on div "Press SPACE to select this row." at bounding box center [432, 161] width 72 height 17
click at [434, 161] on input "Press SPACE to select this row." at bounding box center [432, 166] width 61 height 14
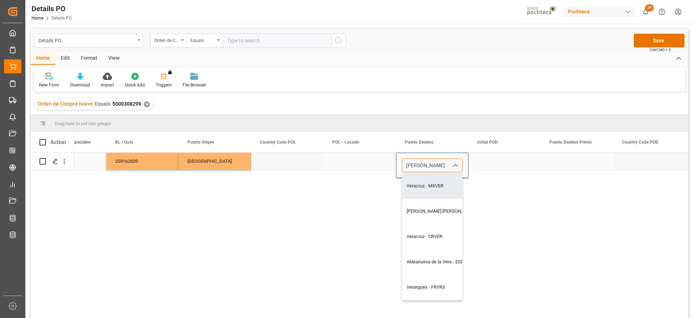
click at [423, 180] on div "Veracruz - MXVER" at bounding box center [463, 185] width 122 height 25
type input "Veracruz - MXVER"
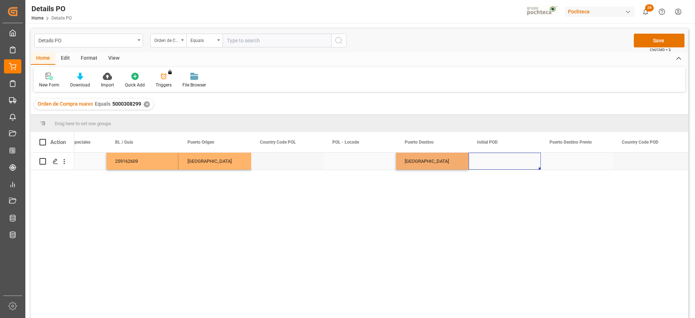
click at [513, 166] on div "Press SPACE to select this row." at bounding box center [504, 161] width 72 height 17
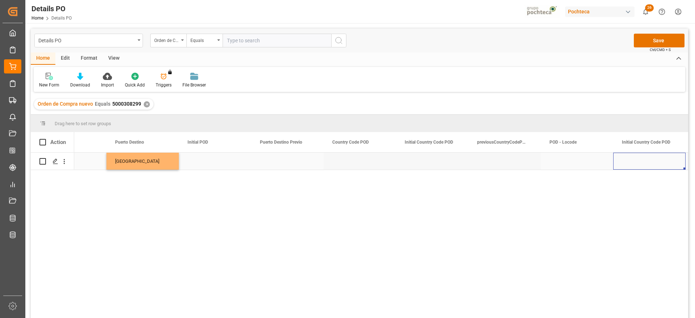
scroll to position [0, 3370]
click at [561, 163] on div "Press SPACE to select this row." at bounding box center [577, 161] width 72 height 17
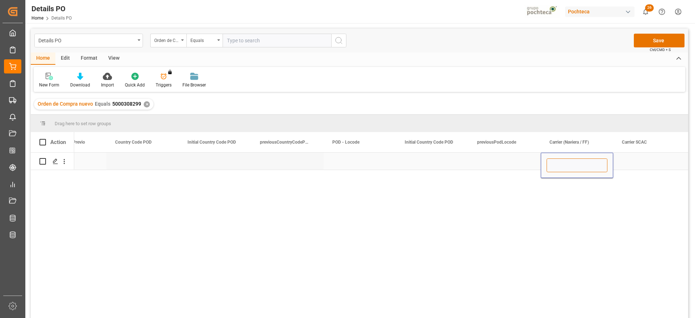
click at [561, 163] on input "Press SPACE to select this row." at bounding box center [576, 166] width 61 height 14
type input "MAERKS"
click at [656, 159] on div "Press SPACE to select this row." at bounding box center [649, 161] width 72 height 17
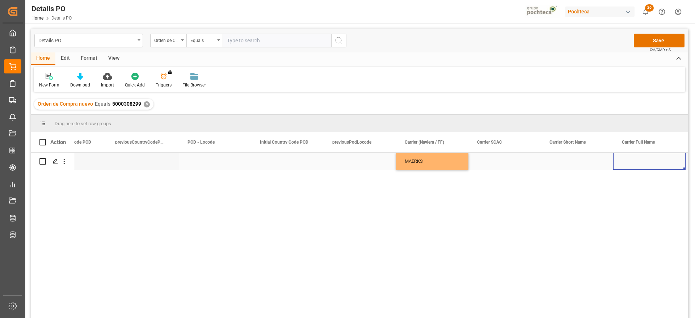
scroll to position [0, 3732]
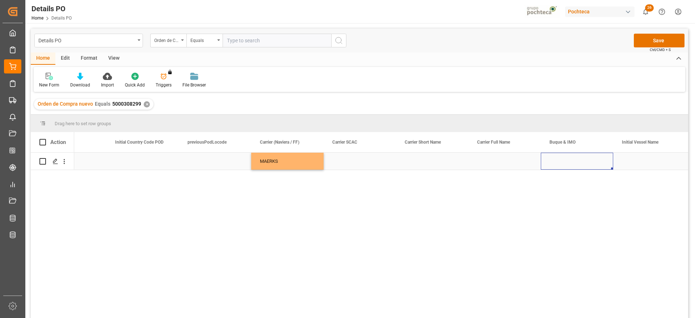
click at [563, 164] on div "Press SPACE to select this row." at bounding box center [577, 161] width 72 height 17
click at [563, 164] on input "Press SPACE to select this row." at bounding box center [576, 166] width 61 height 14
click at [583, 179] on div "MAERSK SEMBAWANG - 9315226" at bounding box center [586, 185] width 78 height 25
type input "MAERSK SEMBAWANG - 9315226"
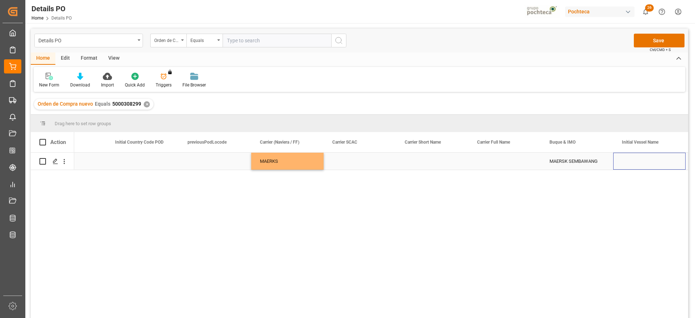
click at [625, 164] on div "Press SPACE to select this row." at bounding box center [649, 161] width 72 height 17
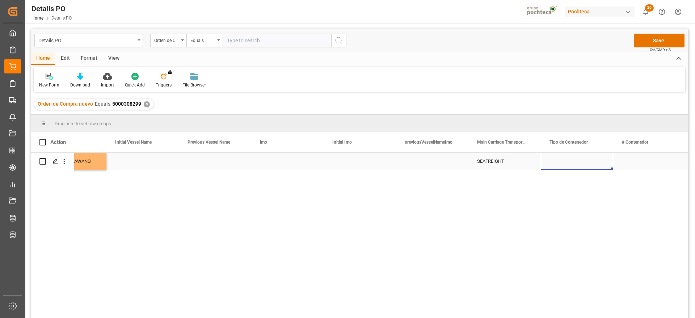
click at [587, 164] on div "Press SPACE to select this row." at bounding box center [577, 161] width 72 height 17
click at [600, 167] on polyline "open menu" at bounding box center [600, 166] width 4 height 2
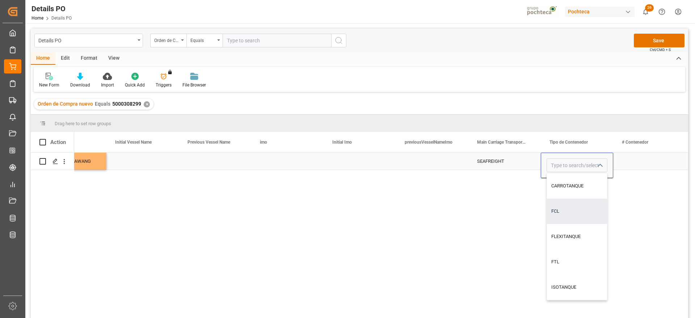
click at [578, 215] on div "FCL" at bounding box center [577, 211] width 60 height 25
type input "FCL"
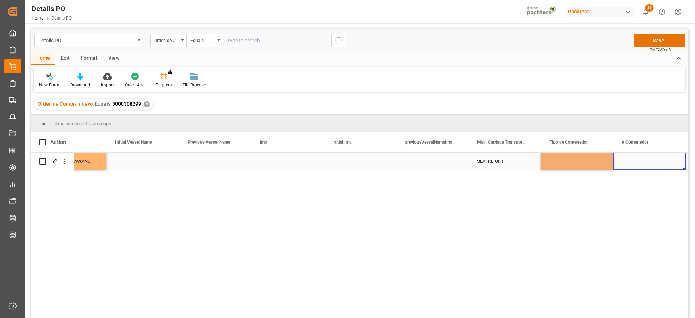
click at [646, 160] on div "Press SPACE to select this row." at bounding box center [649, 161] width 72 height 17
click at [637, 162] on div "Press SPACE to select this row." at bounding box center [649, 161] width 72 height 17
click at [636, 163] on input "Press SPACE to select this row." at bounding box center [649, 166] width 61 height 14
click at [655, 167] on input "MRSU057046-3" at bounding box center [649, 166] width 61 height 14
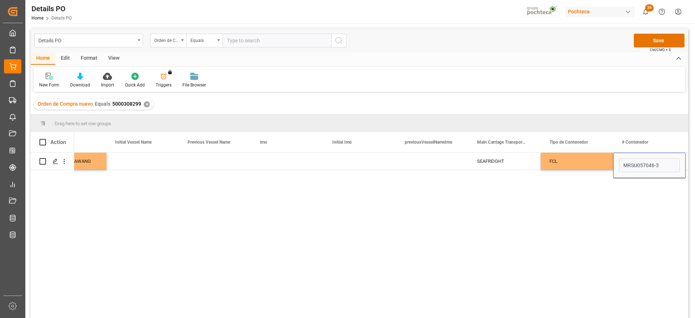
type input "MRSU0570463"
click at [575, 160] on div "FCL" at bounding box center [576, 161] width 55 height 17
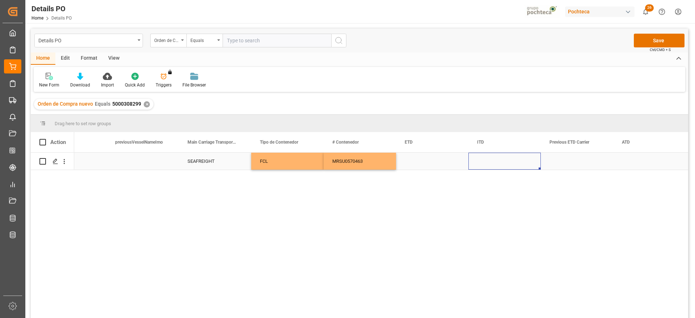
click at [496, 164] on div "Press SPACE to select this row." at bounding box center [504, 161] width 72 height 17
click at [430, 162] on div "Press SPACE to select this row." at bounding box center [432, 161] width 72 height 17
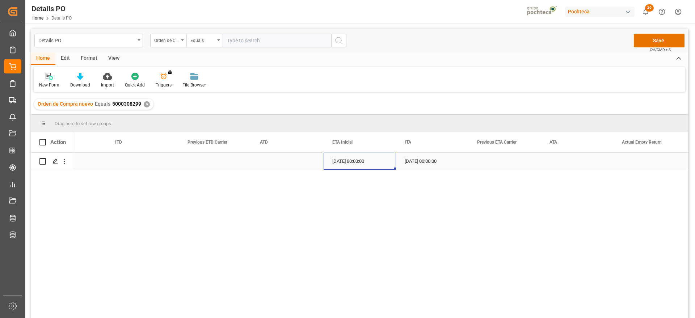
click at [127, 161] on div "Press SPACE to select this row." at bounding box center [142, 161] width 72 height 17
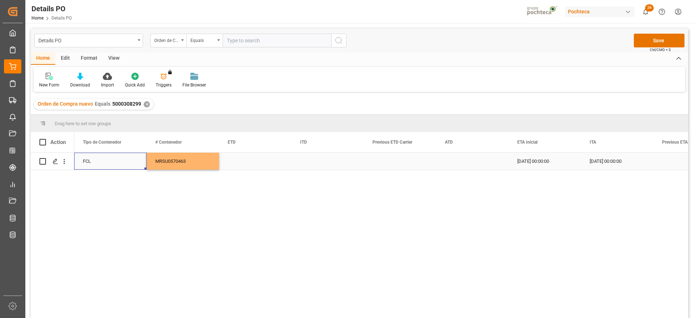
click at [234, 160] on div "Press SPACE to select this row." at bounding box center [255, 161] width 72 height 17
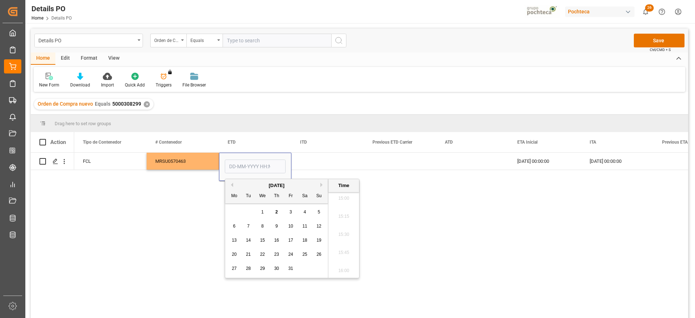
click at [232, 183] on button "Previous Month" at bounding box center [231, 185] width 4 height 4
click at [235, 269] on span "29" at bounding box center [234, 268] width 5 height 5
type input "[DATE] 00:00"
click at [321, 160] on div "Press SPACE to select this row." at bounding box center [327, 161] width 72 height 17
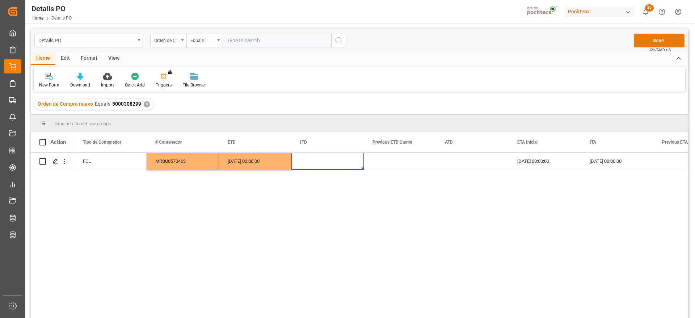
click at [663, 39] on button "Save" at bounding box center [659, 41] width 51 height 14
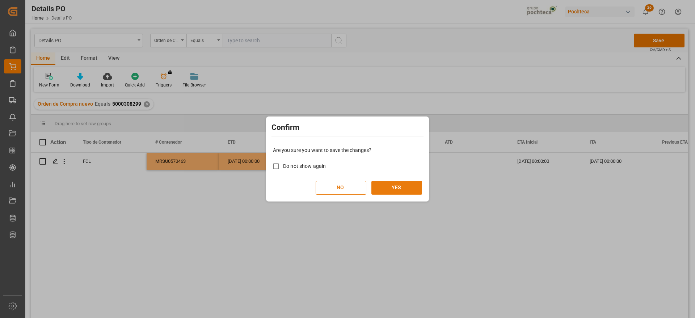
click at [402, 184] on button "YES" at bounding box center [396, 188] width 51 height 14
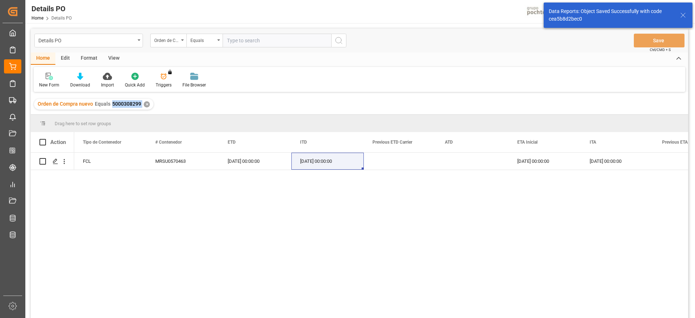
drag, startPoint x: 141, startPoint y: 104, endPoint x: 110, endPoint y: 101, distance: 31.6
click at [110, 101] on div "Orden de Compra nuevo Equals 5000308299 ✕" at bounding box center [93, 104] width 119 height 11
copy span "5000308299"
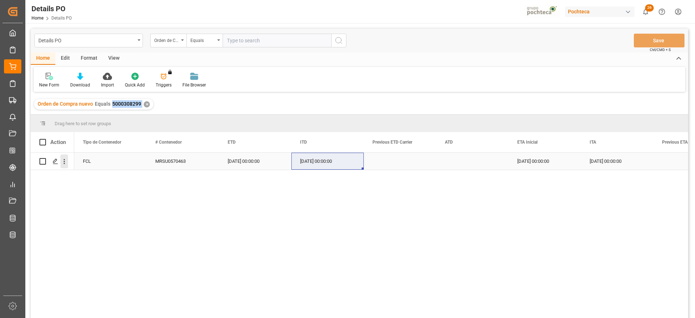
click at [64, 164] on icon "open menu" at bounding box center [64, 162] width 8 height 8
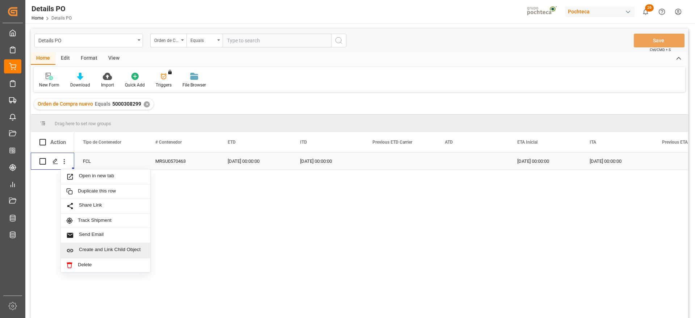
click at [117, 253] on span "Create and Link Child Object" at bounding box center [112, 251] width 66 height 8
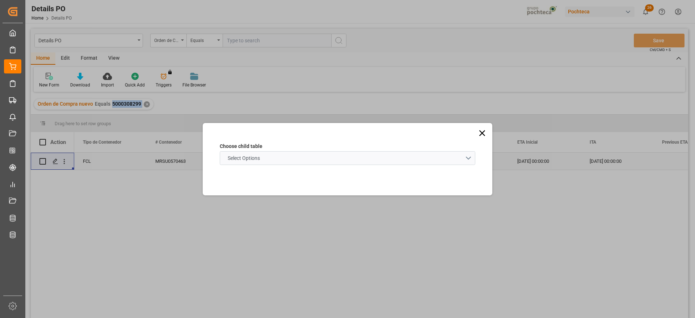
click at [251, 155] on span "Select Options" at bounding box center [243, 159] width 39 height 8
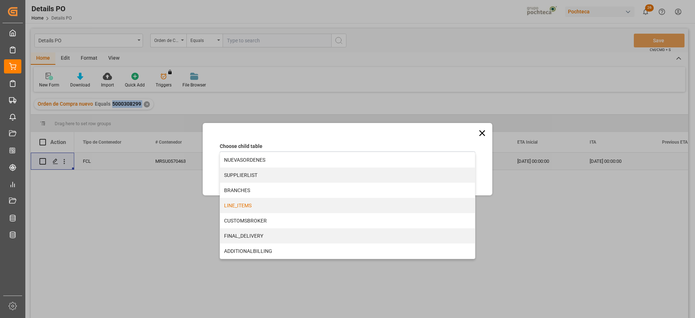
click at [252, 203] on div "LINE_ITEMS" at bounding box center [347, 205] width 255 height 15
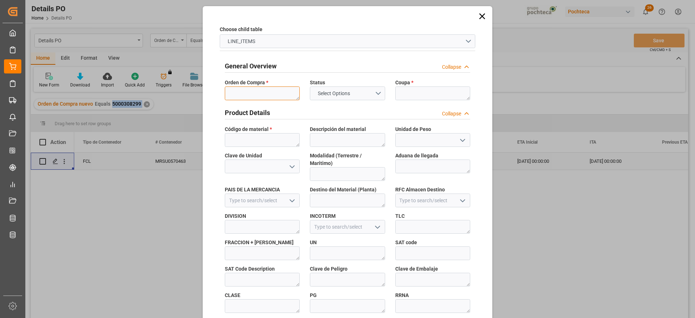
click at [259, 93] on textarea at bounding box center [262, 93] width 75 height 14
paste textarea "5000308299"
type textarea "5000308299"
click at [427, 90] on textarea at bounding box center [432, 93] width 75 height 14
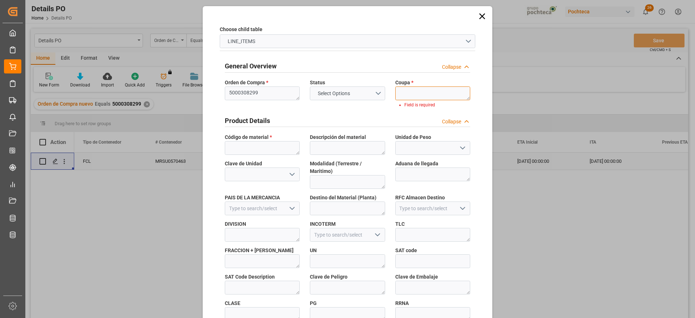
click at [409, 90] on textarea at bounding box center [432, 93] width 75 height 14
paste textarea "198409"
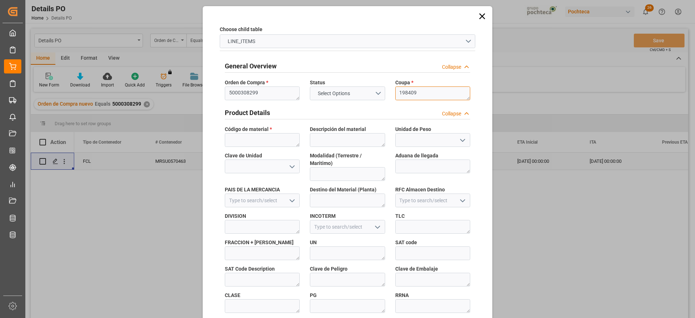
scroll to position [0, 0]
type textarea "198409"
click at [256, 141] on textarea at bounding box center [262, 140] width 75 height 14
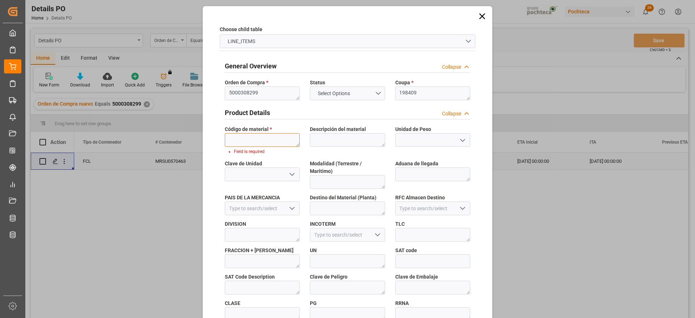
paste textarea "22893"
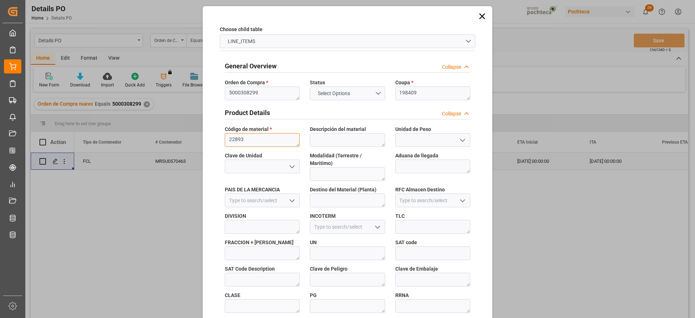
scroll to position [4, 0]
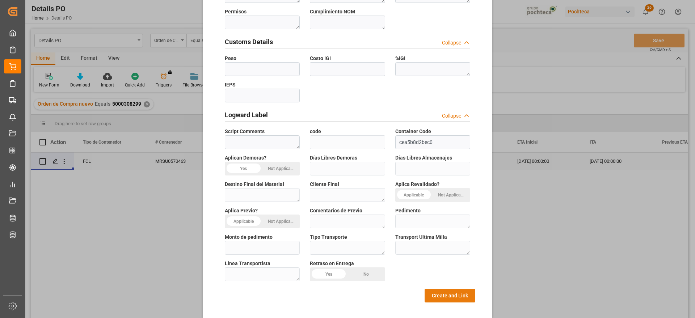
type textarea "22893"
click at [435, 289] on button "Create and Link" at bounding box center [450, 296] width 51 height 14
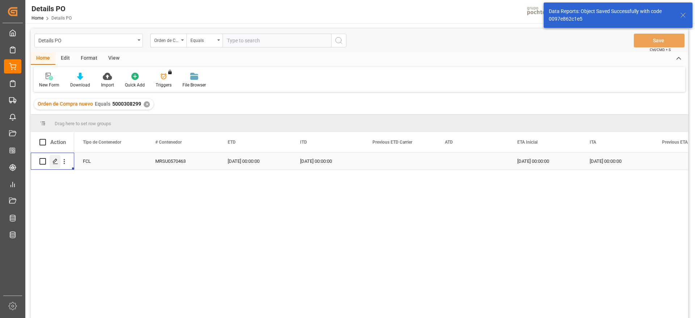
click at [52, 162] on icon "Press SPACE to select this row." at bounding box center [55, 162] width 6 height 6
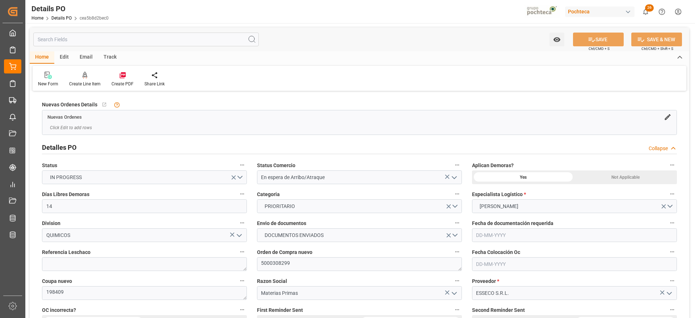
type input "14"
type input "[DATE]"
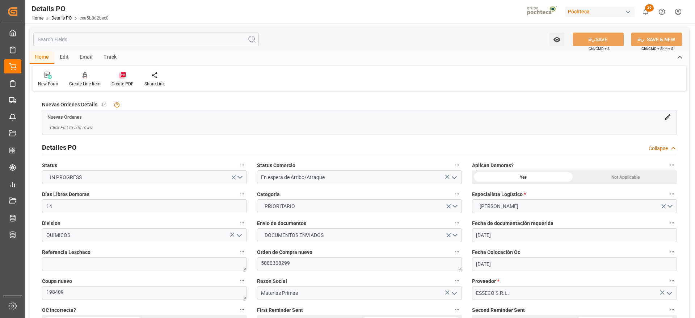
click at [123, 76] on icon at bounding box center [122, 75] width 6 height 6
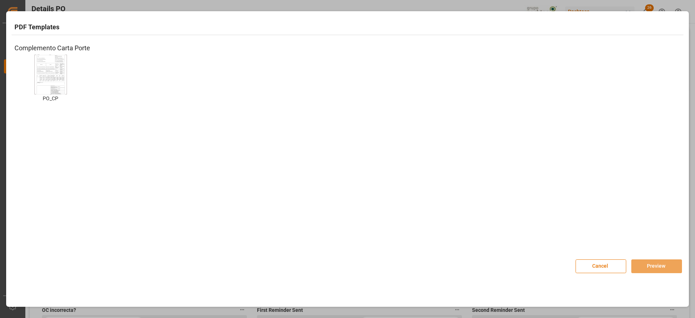
click at [62, 77] on img at bounding box center [50, 74] width 29 height 41
click at [655, 273] on button "Preview" at bounding box center [656, 266] width 51 height 14
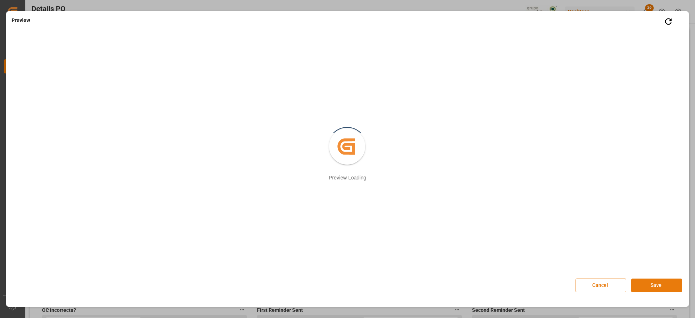
click at [658, 284] on button "Save" at bounding box center [656, 286] width 51 height 14
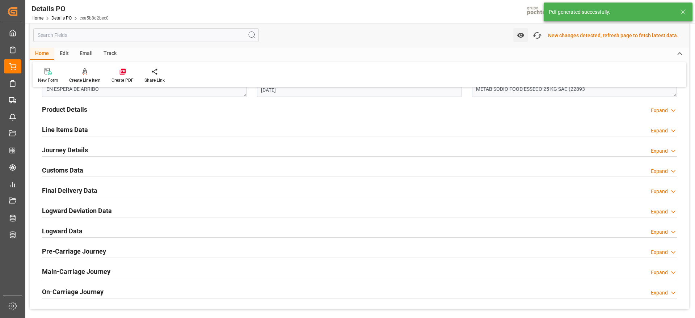
scroll to position [453, 0]
click at [75, 171] on h2 "Customs Data" at bounding box center [62, 170] width 41 height 10
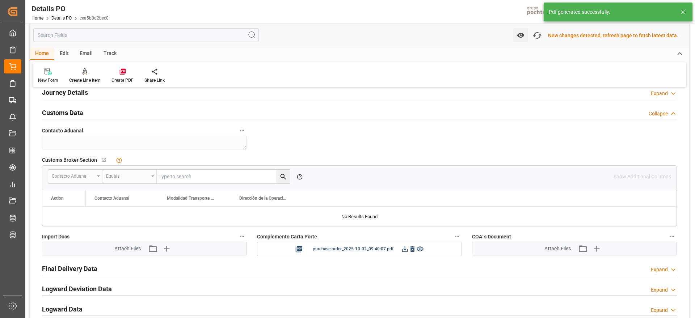
scroll to position [544, 0]
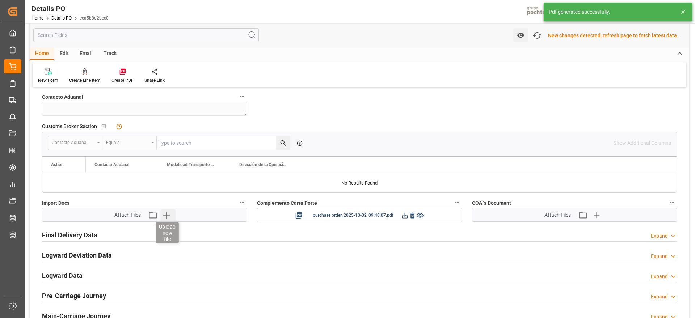
click at [171, 213] on icon "button" at bounding box center [166, 215] width 12 height 12
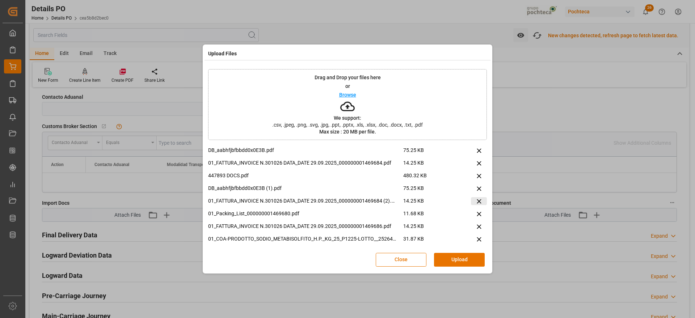
click at [476, 200] on icon at bounding box center [479, 202] width 8 height 8
click at [474, 213] on div "14.25 KB" at bounding box center [445, 216] width 84 height 13
click at [475, 213] on icon at bounding box center [479, 214] width 8 height 8
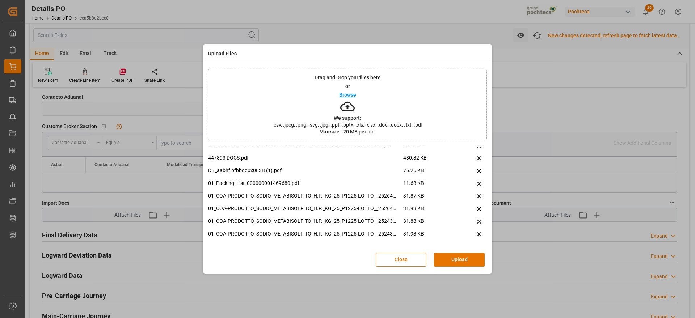
scroll to position [0, 0]
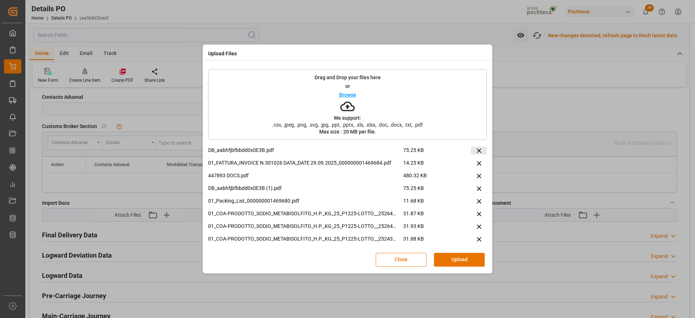
click at [477, 148] on icon at bounding box center [479, 151] width 8 height 8
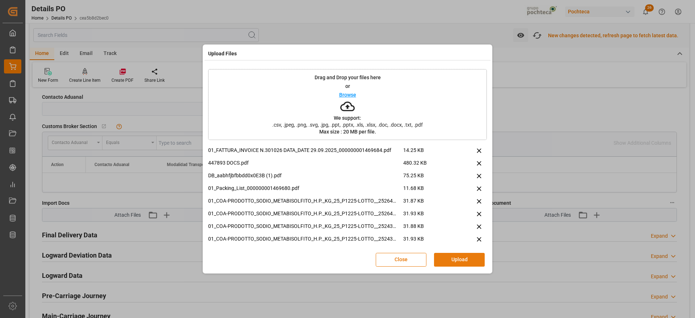
click at [469, 259] on button "Upload" at bounding box center [459, 260] width 51 height 14
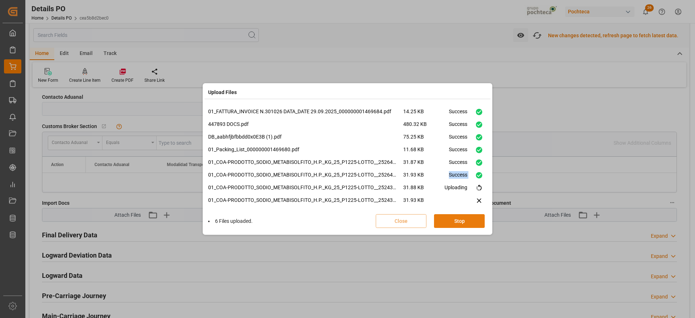
click at [456, 222] on button "Stop" at bounding box center [459, 221] width 51 height 14
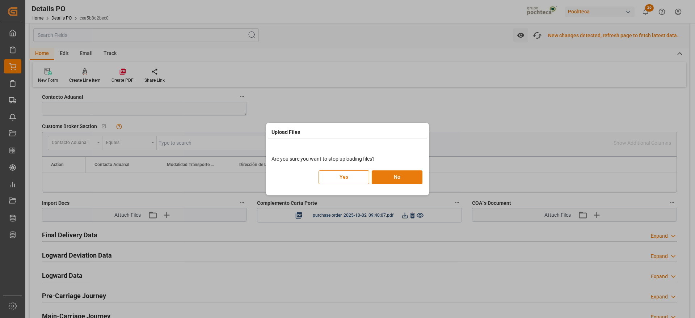
click at [389, 176] on button "No" at bounding box center [397, 177] width 51 height 14
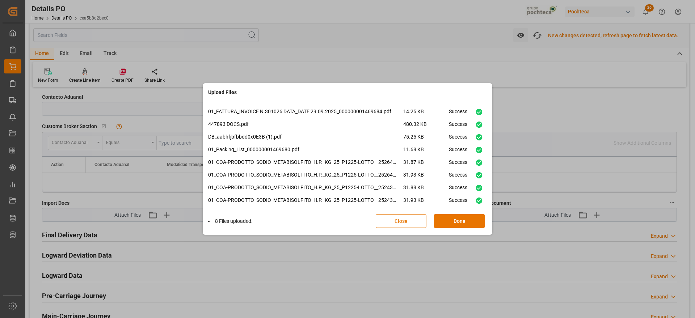
click at [398, 223] on button "Close" at bounding box center [401, 221] width 51 height 14
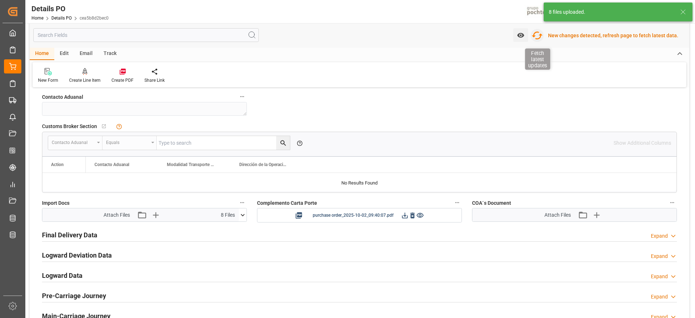
click at [534, 36] on icon "button" at bounding box center [537, 36] width 12 height 12
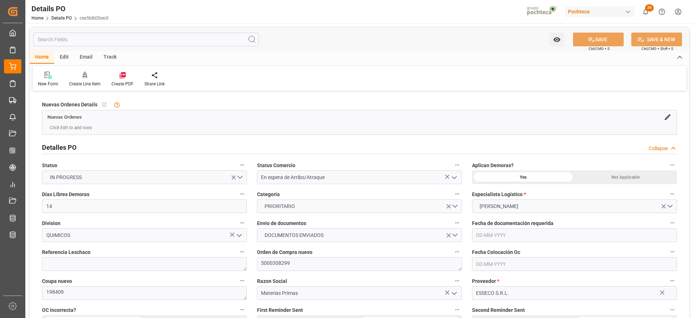
type input "14"
type input "[DATE]"
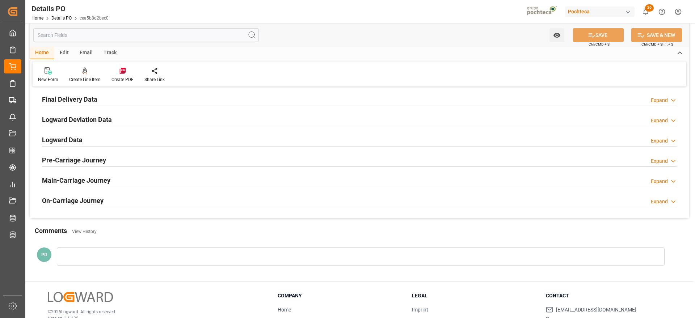
scroll to position [362, 0]
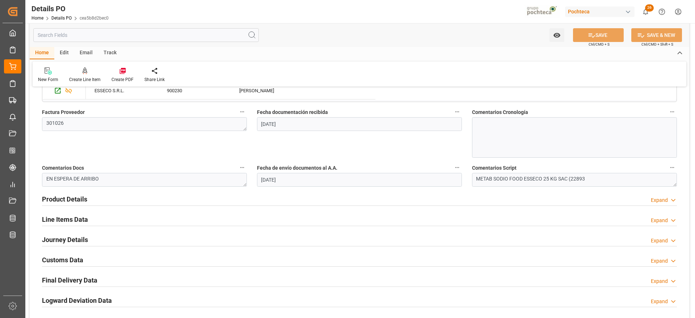
click at [62, 259] on h2 "Customs Data" at bounding box center [62, 260] width 41 height 10
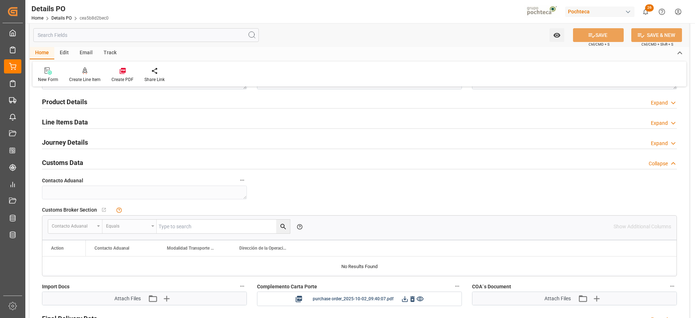
scroll to position [498, 0]
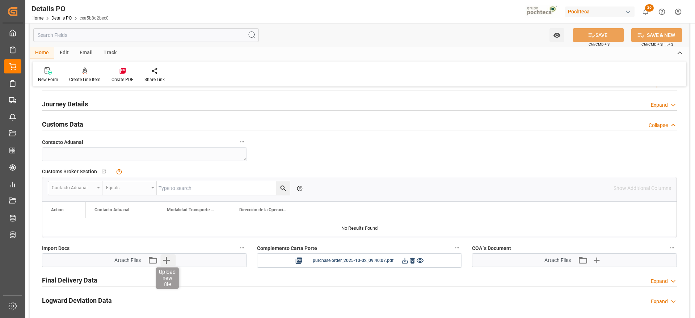
click at [172, 258] on icon "button" at bounding box center [166, 260] width 12 height 12
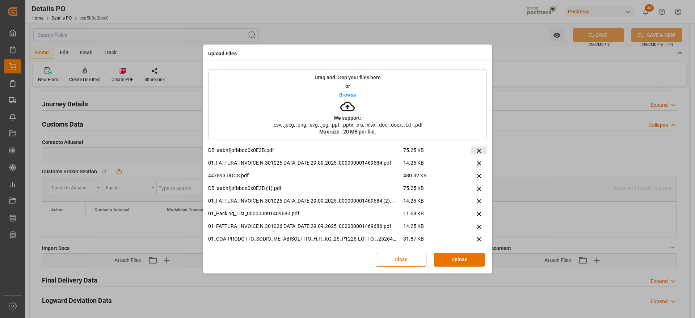
click at [475, 149] on icon at bounding box center [479, 151] width 8 height 8
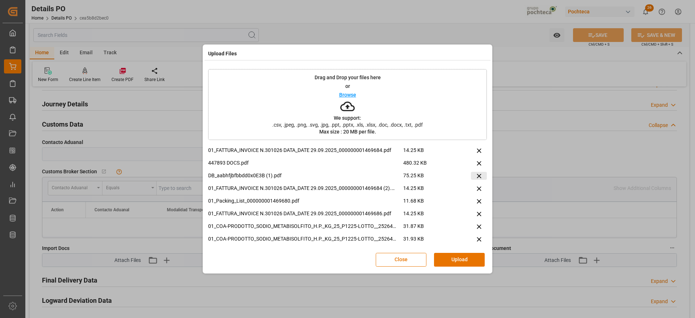
click at [477, 177] on icon at bounding box center [479, 176] width 4 height 4
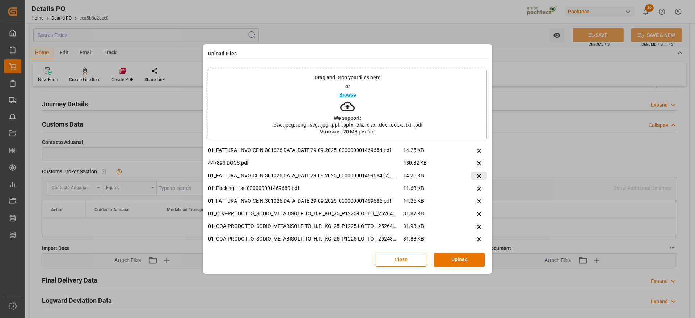
click at [475, 178] on icon at bounding box center [479, 176] width 8 height 8
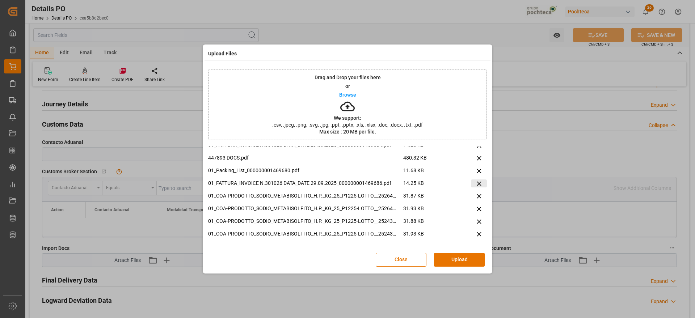
click at [477, 180] on icon at bounding box center [479, 184] width 8 height 8
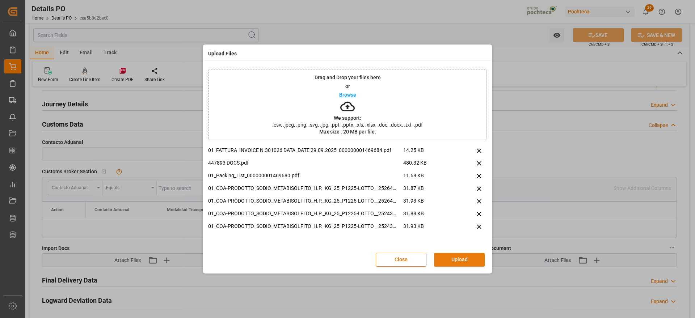
click at [469, 256] on button "Upload" at bounding box center [459, 260] width 51 height 14
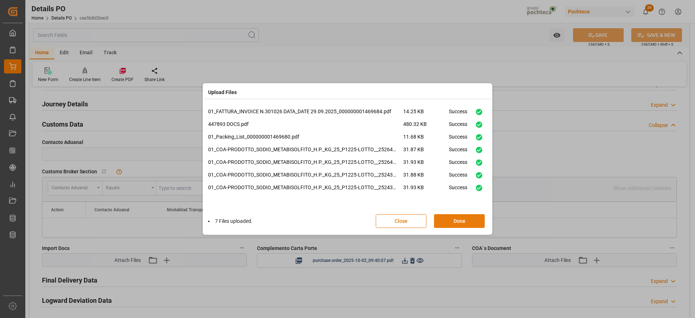
click at [461, 217] on button "Done" at bounding box center [459, 221] width 51 height 14
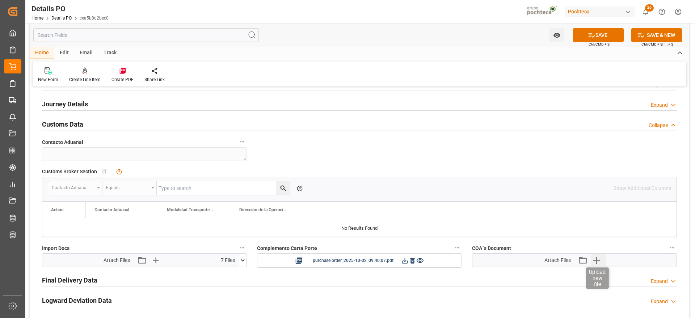
click at [597, 261] on icon "button" at bounding box center [596, 260] width 7 height 7
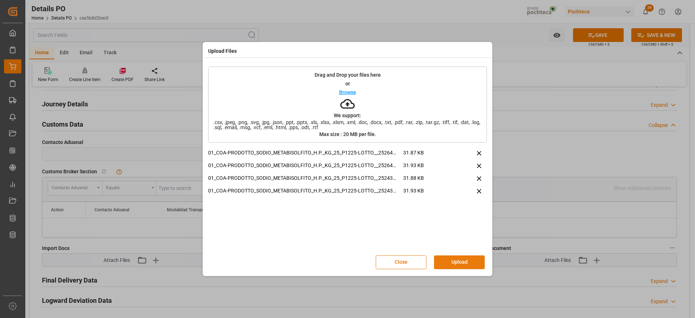
click at [468, 259] on button "Upload" at bounding box center [459, 263] width 51 height 14
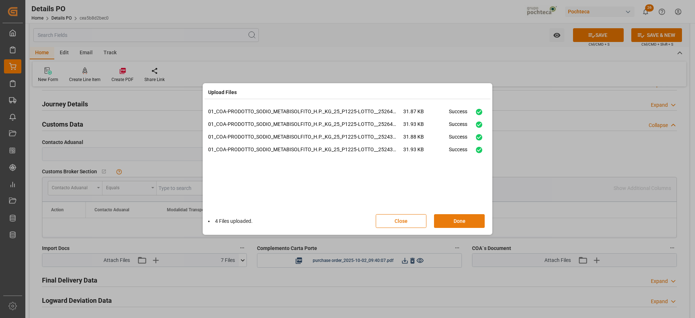
click at [465, 220] on button "Done" at bounding box center [459, 221] width 51 height 14
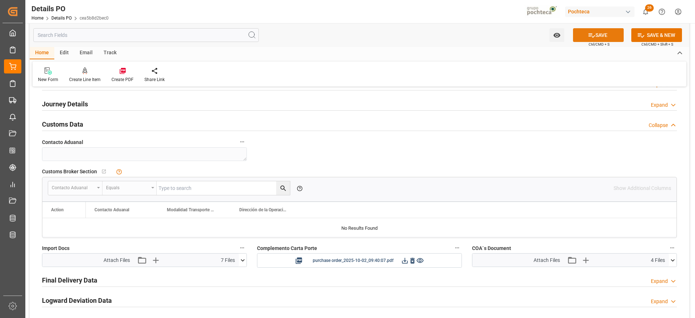
click at [605, 35] on button "SAVE" at bounding box center [598, 35] width 51 height 14
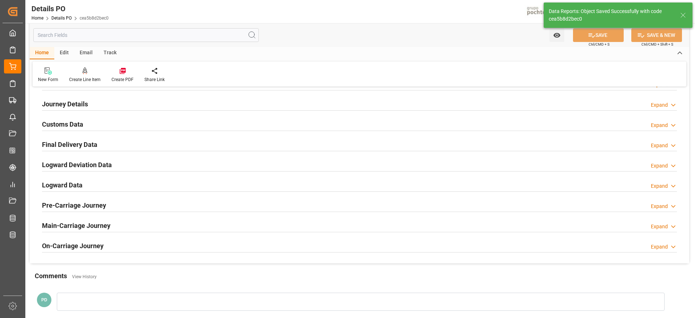
click at [71, 123] on h2 "Customs Data" at bounding box center [62, 124] width 41 height 10
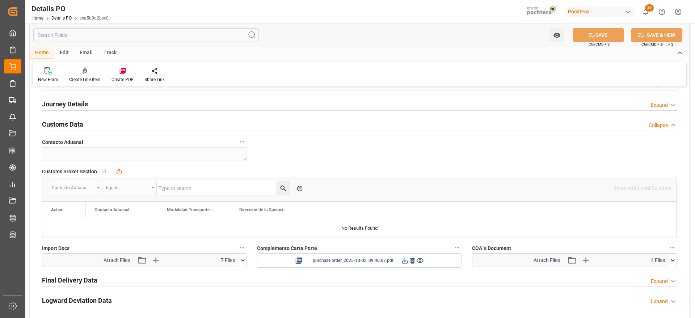
click at [404, 261] on icon at bounding box center [405, 261] width 6 height 6
click at [14, 119] on icon at bounding box center [13, 117] width 6 height 6
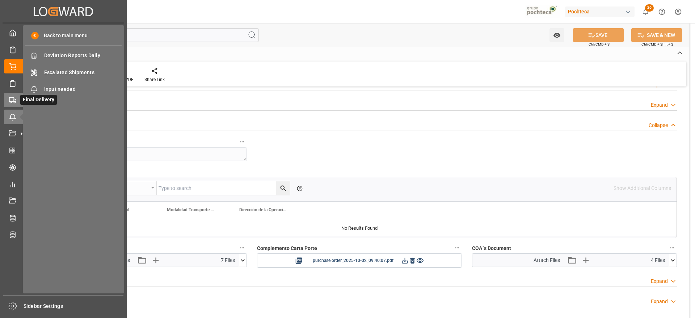
click at [17, 101] on div "Final Delivery Final Delivery" at bounding box center [63, 100] width 119 height 14
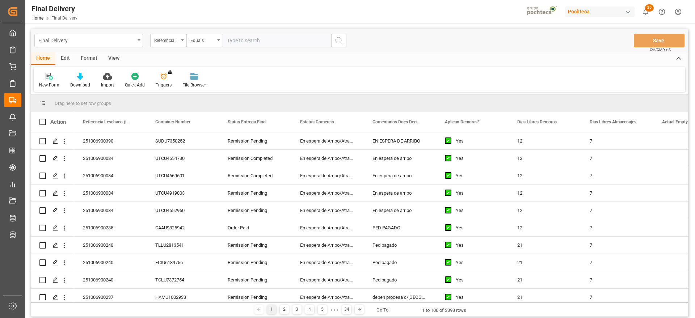
click at [110, 56] on div "View" at bounding box center [114, 58] width 22 height 12
click at [81, 76] on icon at bounding box center [82, 76] width 7 height 7
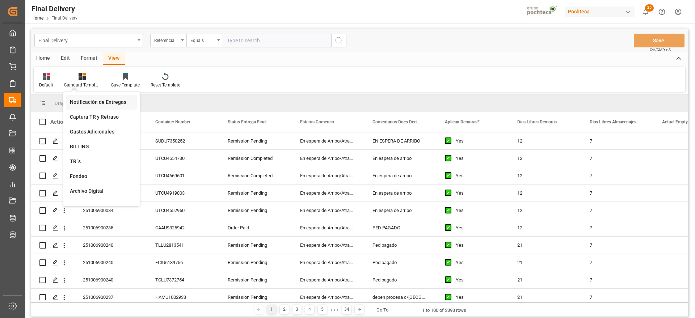
click at [90, 103] on div "Notificación de Entregas" at bounding box center [101, 102] width 63 height 8
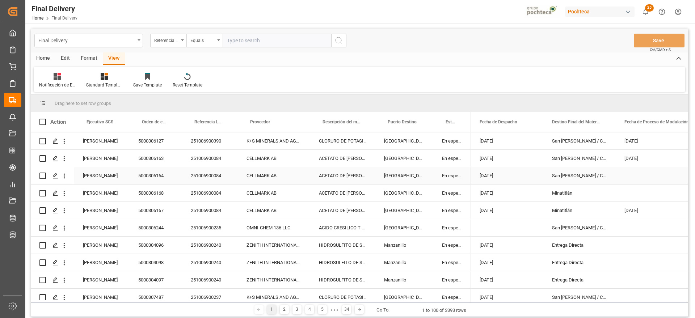
click at [261, 173] on div "CELLMARK AB" at bounding box center [274, 175] width 72 height 17
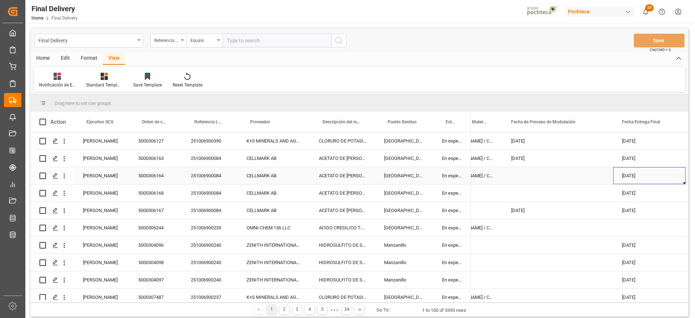
scroll to position [0, 186]
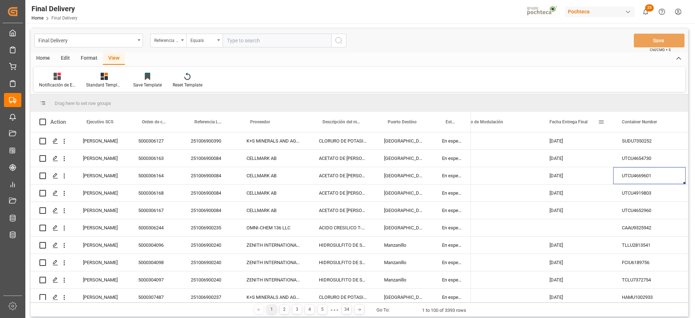
click at [603, 123] on span at bounding box center [601, 122] width 7 height 7
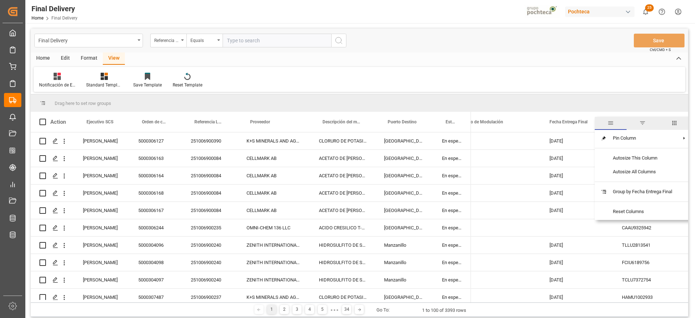
click at [646, 122] on span "filter" at bounding box center [642, 123] width 7 height 7
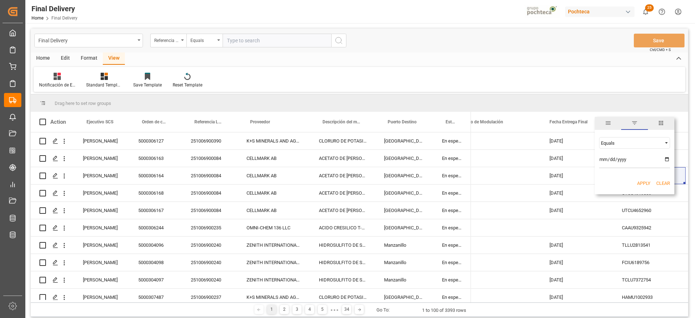
click at [666, 159] on input "date" at bounding box center [634, 161] width 71 height 14
type input "2025-10-03"
click at [643, 184] on button "Apply" at bounding box center [643, 183] width 13 height 7
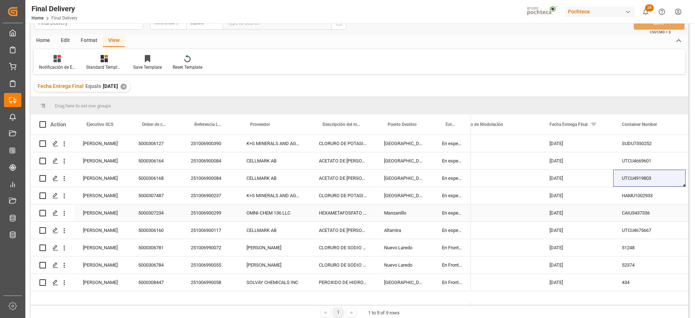
scroll to position [45, 0]
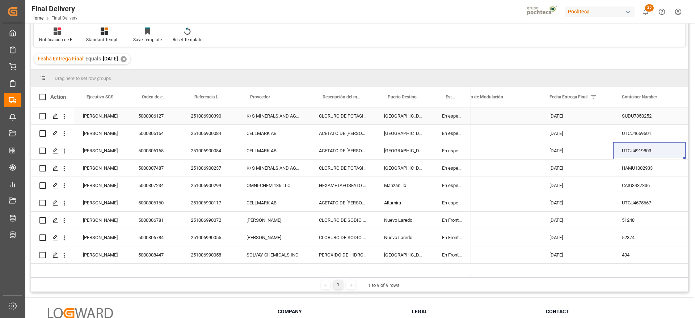
click at [401, 118] on div "[GEOGRAPHIC_DATA]" at bounding box center [404, 115] width 58 height 17
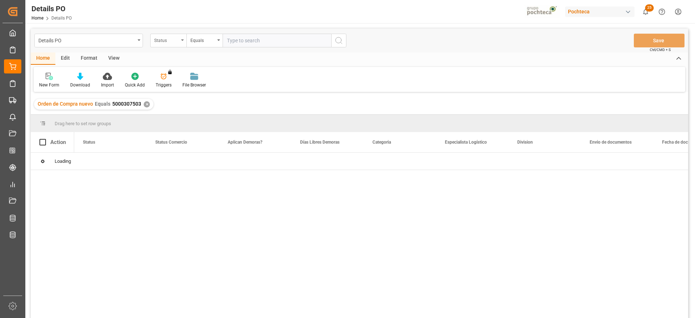
click at [168, 39] on div "Status" at bounding box center [166, 39] width 25 height 8
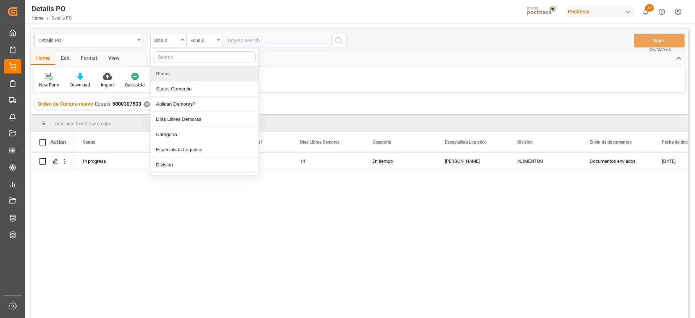
click at [177, 55] on input "text" at bounding box center [204, 57] width 102 height 12
click at [182, 58] on input "text" at bounding box center [204, 57] width 102 height 12
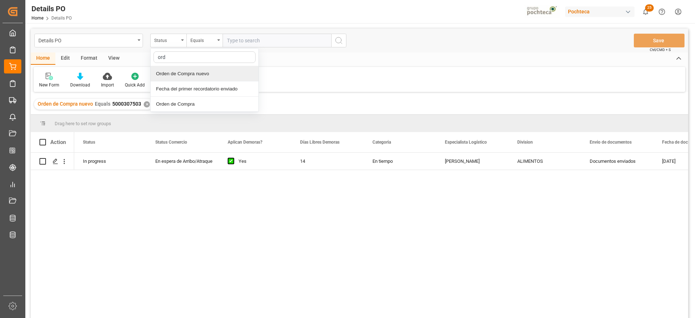
type input "orde"
click at [179, 73] on div "Orden de Compra nuevo" at bounding box center [205, 73] width 108 height 15
click at [275, 37] on input "text" at bounding box center [277, 41] width 109 height 14
paste input "5000308298"
type input "5000308298"
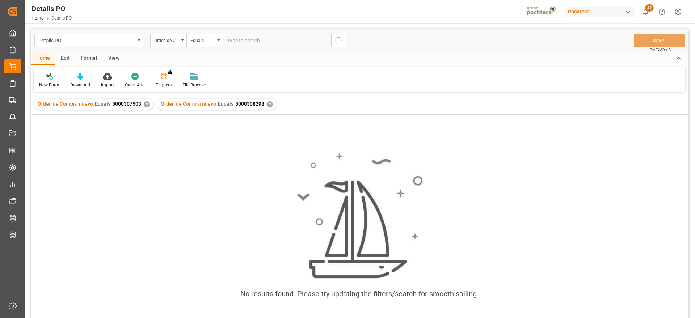
click at [145, 104] on div "✕" at bounding box center [147, 104] width 6 height 6
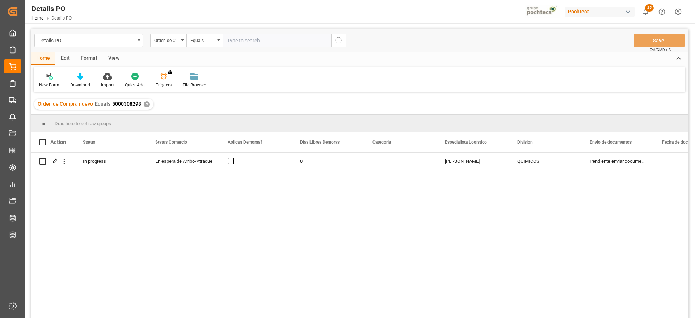
click at [256, 43] on input "text" at bounding box center [277, 41] width 109 height 14
click at [230, 161] on span "Press SPACE to select this row." at bounding box center [231, 161] width 7 height 7
click at [233, 158] on input "Press SPACE to select this row." at bounding box center [233, 158] width 0 height 0
click at [308, 160] on div "0" at bounding box center [327, 161] width 72 height 17
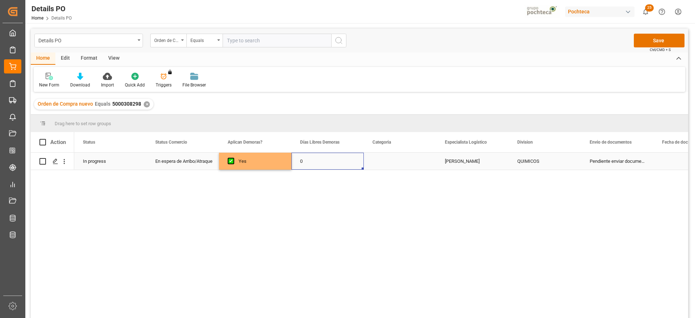
click at [308, 160] on div "0" at bounding box center [327, 161] width 72 height 17
click at [314, 162] on input "0" at bounding box center [327, 166] width 61 height 14
type input "14"
click at [410, 164] on div "Press SPACE to select this row." at bounding box center [400, 161] width 72 height 17
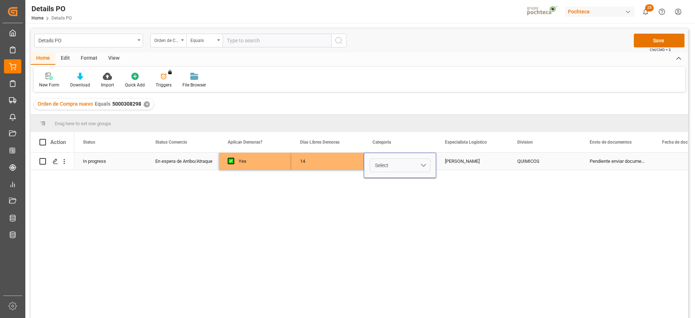
click at [425, 162] on button "Select" at bounding box center [400, 166] width 61 height 14
click at [403, 202] on div "En tiempo" at bounding box center [400, 205] width 52 height 7
click at [476, 156] on div "[PERSON_NAME]" at bounding box center [472, 161] width 72 height 17
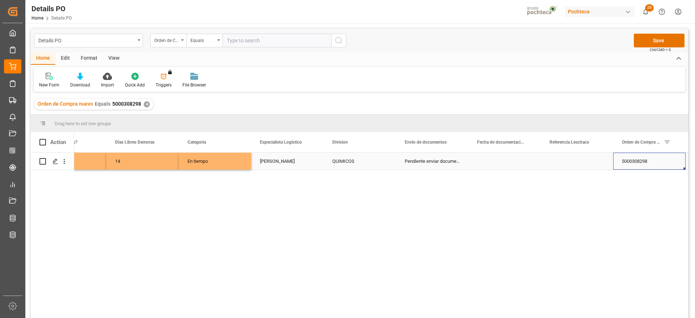
scroll to position [0, 257]
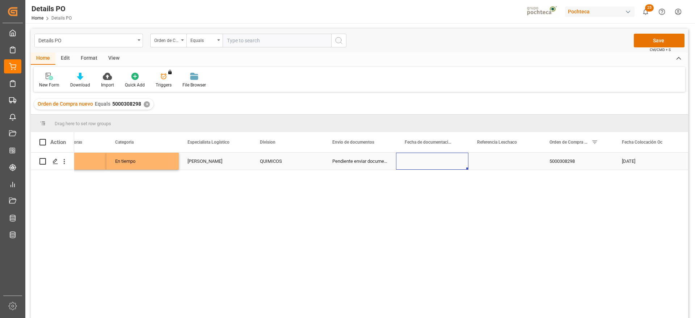
click at [441, 164] on div "Press SPACE to select this row." at bounding box center [432, 161] width 72 height 17
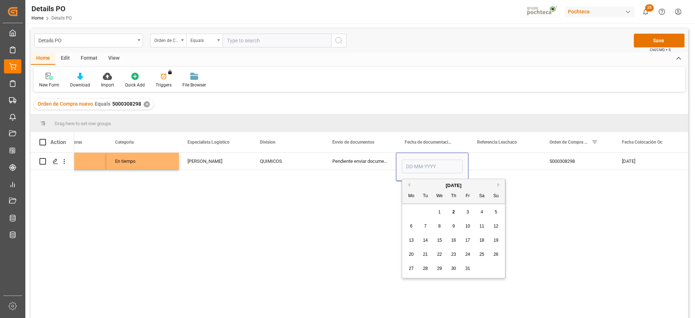
click at [407, 186] on button "Previous Month" at bounding box center [408, 185] width 4 height 4
click at [412, 270] on span "29" at bounding box center [411, 268] width 5 height 5
type input "[DATE]"
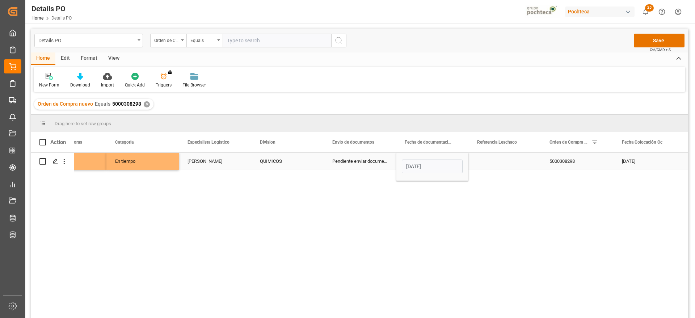
click at [495, 162] on div "Press SPACE to select this row." at bounding box center [504, 161] width 72 height 17
click at [589, 158] on div "5000308298" at bounding box center [577, 161] width 72 height 17
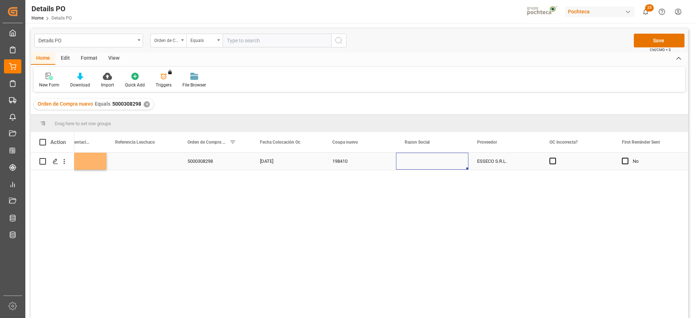
click at [460, 161] on div "Press SPACE to select this row." at bounding box center [432, 161] width 72 height 17
click at [458, 165] on icon "open menu" at bounding box center [455, 165] width 9 height 9
click at [440, 185] on div "Materias Primas" at bounding box center [439, 185] width 74 height 25
type input "Materias Primas"
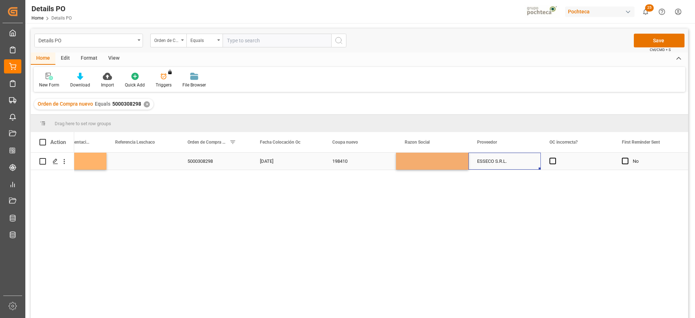
click at [494, 165] on div "ESSECO S.R.L." at bounding box center [504, 161] width 72 height 17
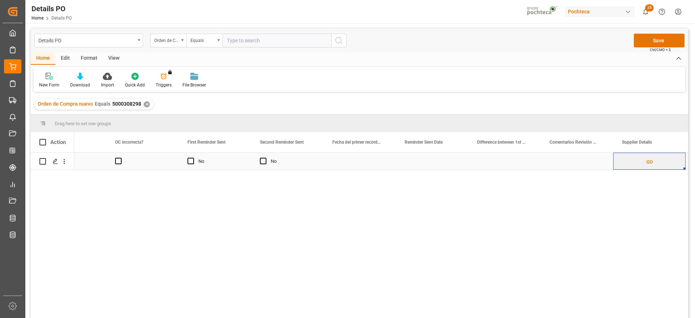
scroll to position [0, 1126]
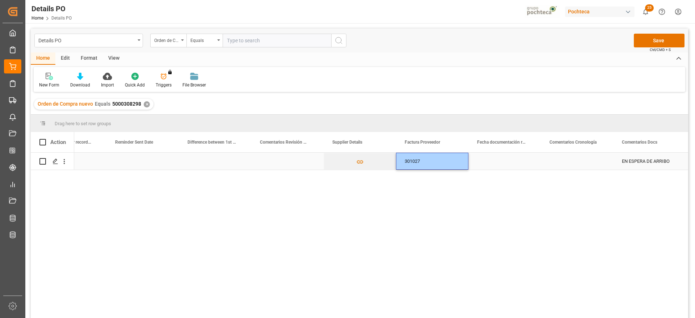
click at [507, 165] on div "Press SPACE to select this row." at bounding box center [504, 161] width 72 height 17
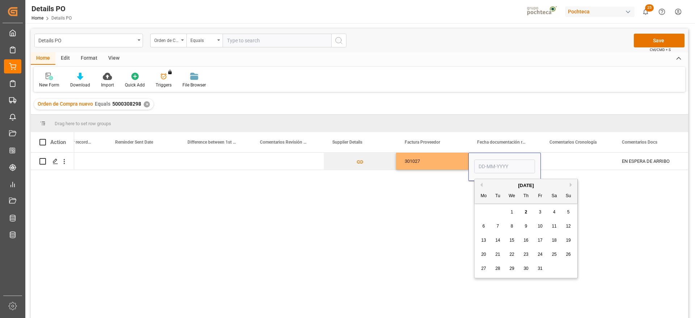
click at [481, 185] on button "Previous Month" at bounding box center [480, 185] width 4 height 4
click at [481, 270] on span "29" at bounding box center [483, 268] width 5 height 5
type input "[DATE]"
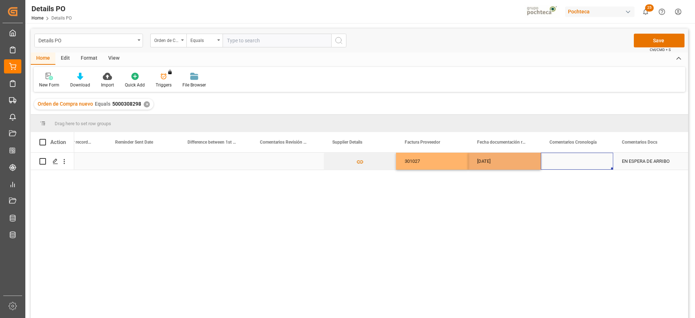
click at [575, 153] on div "Press SPACE to select this row." at bounding box center [577, 161] width 72 height 17
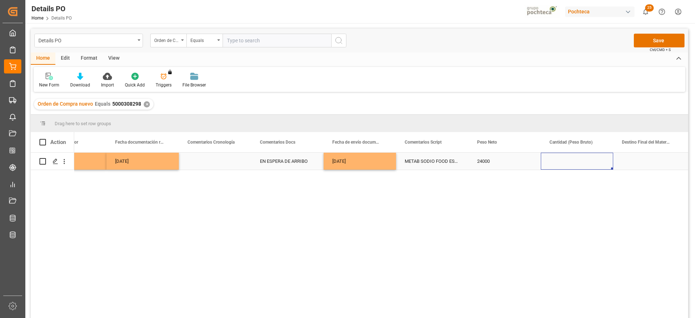
click at [562, 163] on div "Press SPACE to select this row." at bounding box center [577, 161] width 72 height 17
click at [562, 163] on input "Press SPACE to select this row." at bounding box center [576, 166] width 61 height 14
type input "25000"
click at [646, 166] on div "Press SPACE to select this row." at bounding box center [649, 161] width 72 height 17
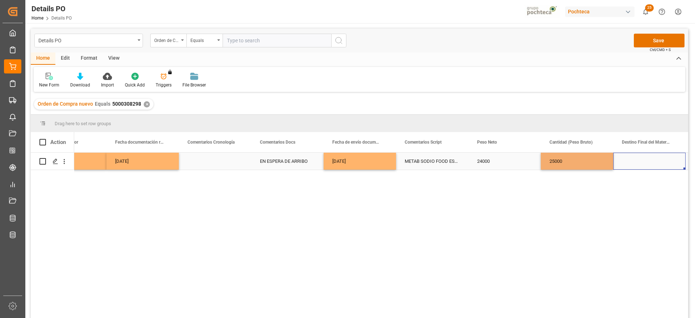
click at [641, 164] on div "Press SPACE to select this row." at bounding box center [649, 161] width 72 height 17
click at [641, 164] on input "Press SPACE to select this row." at bounding box center [649, 166] width 61 height 14
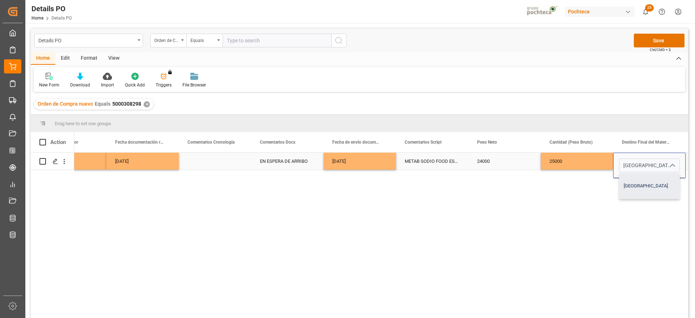
click at [641, 186] on div "[GEOGRAPHIC_DATA]" at bounding box center [649, 185] width 60 height 25
type input "[GEOGRAPHIC_DATA]"
click at [577, 164] on div "25000" at bounding box center [577, 161] width 72 height 17
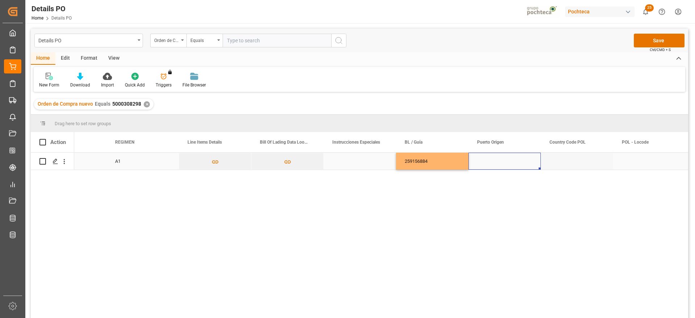
click at [498, 165] on div "Press SPACE to select this row." at bounding box center [504, 161] width 72 height 17
click at [509, 165] on input "Press SPACE to select this row." at bounding box center [504, 166] width 61 height 14
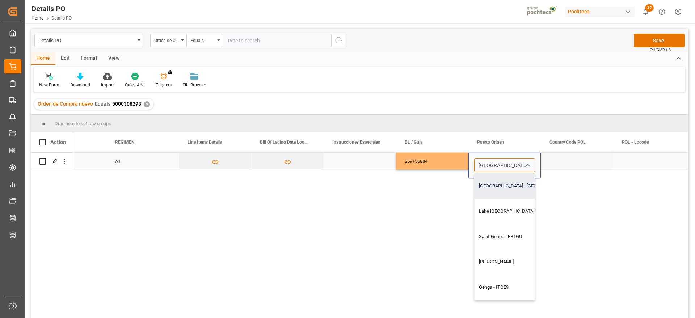
click at [507, 188] on div "[GEOGRAPHIC_DATA] - [GEOGRAPHIC_DATA]" at bounding box center [533, 185] width 118 height 25
type input "[GEOGRAPHIC_DATA] - [GEOGRAPHIC_DATA]"
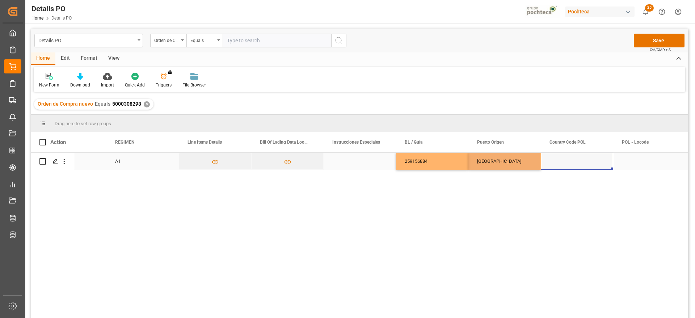
click at [578, 160] on div "Press SPACE to select this row." at bounding box center [577, 161] width 72 height 17
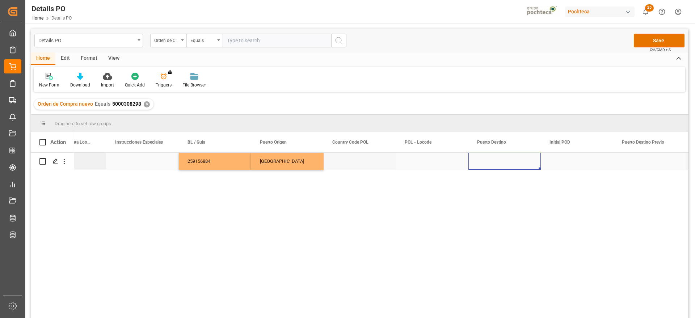
click at [491, 167] on div "Press SPACE to select this row." at bounding box center [504, 161] width 72 height 17
click at [491, 167] on input "Press SPACE to select this row." at bounding box center [504, 166] width 61 height 14
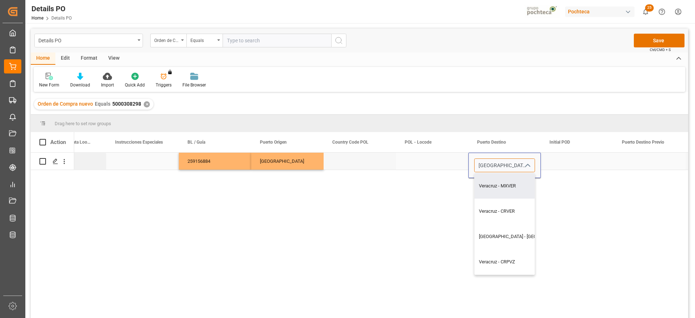
click at [501, 188] on div "Veracruz - MXVER" at bounding box center [524, 185] width 101 height 25
type input "Veracruz - MXVER"
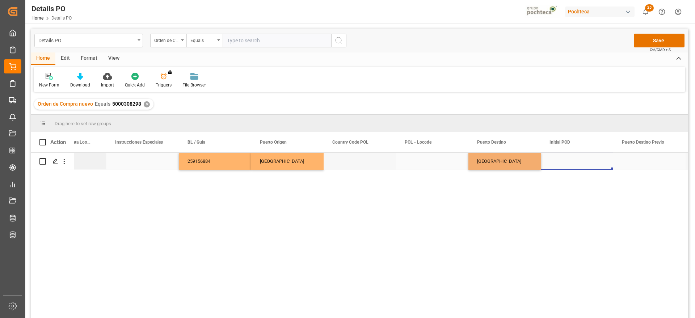
click at [569, 158] on div "Press SPACE to select this row." at bounding box center [577, 161] width 72 height 17
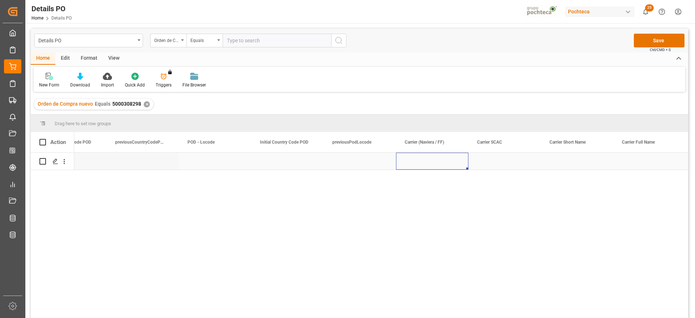
click at [428, 165] on div "Press SPACE to select this row." at bounding box center [432, 161] width 72 height 17
type input "m"
type input "MAERSK"
click at [487, 166] on div "Press SPACE to select this row." at bounding box center [504, 161] width 72 height 17
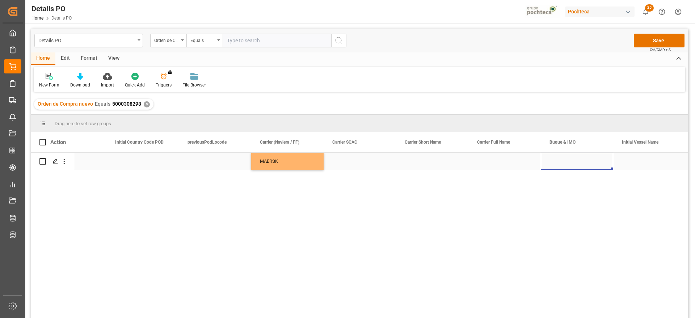
click at [564, 165] on div "Press SPACE to select this row." at bounding box center [577, 161] width 72 height 17
click at [562, 165] on input "Press SPACE to select this row." at bounding box center [576, 166] width 61 height 14
type input "TIIU2001377"
drag, startPoint x: 583, startPoint y: 166, endPoint x: 523, endPoint y: 166, distance: 59.7
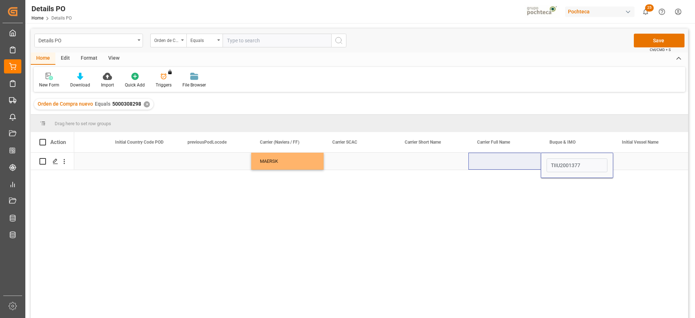
click at [581, 160] on input "Press SPACE to select this row." at bounding box center [576, 166] width 61 height 14
paste input "MAERSK SEMBAWANG"
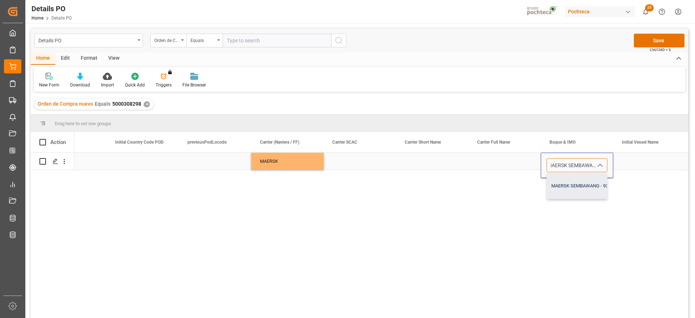
click at [585, 183] on div "MAERSK SEMBAWANG - 9315226" at bounding box center [586, 185] width 78 height 25
type input "MAERSK SEMBAWANG - 9315226"
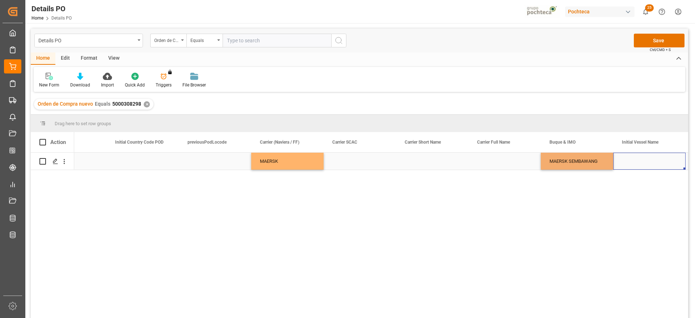
click at [633, 168] on div "Press SPACE to select this row." at bounding box center [649, 161] width 72 height 17
click at [632, 165] on div "Press SPACE to select this row." at bounding box center [649, 161] width 72 height 17
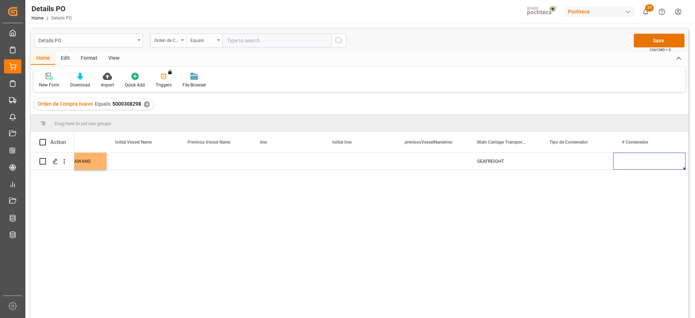
scroll to position [0, 4383]
click at [518, 164] on div "Press SPACE to select this row." at bounding box center [504, 161] width 72 height 17
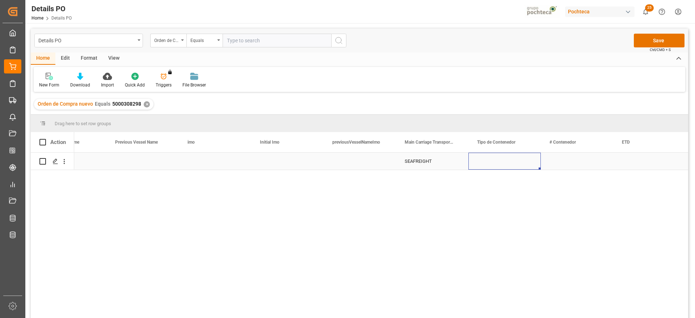
click at [518, 164] on div "Press SPACE to select this row." at bounding box center [504, 161] width 72 height 17
click at [525, 167] on icon "open menu" at bounding box center [527, 165] width 9 height 9
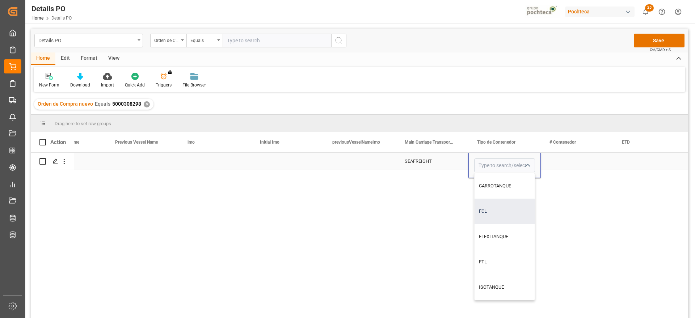
click at [512, 215] on div "FCL" at bounding box center [504, 211] width 60 height 25
type input "FCL"
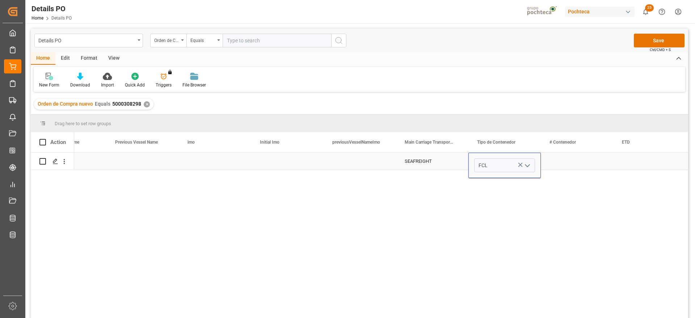
click at [569, 166] on div "Press SPACE to select this row." at bounding box center [577, 161] width 72 height 17
click at [575, 166] on div "Press SPACE to select this row." at bounding box center [577, 161] width 72 height 17
click at [575, 166] on input "Press SPACE to select this row." at bounding box center [576, 166] width 61 height 14
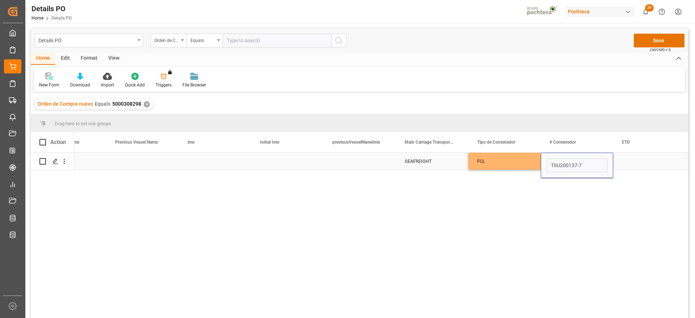
click at [579, 164] on input "TIIU200137-7" at bounding box center [576, 166] width 61 height 14
type input "TIIU2001377"
click at [645, 160] on div "Press SPACE to select this row." at bounding box center [649, 161] width 72 height 17
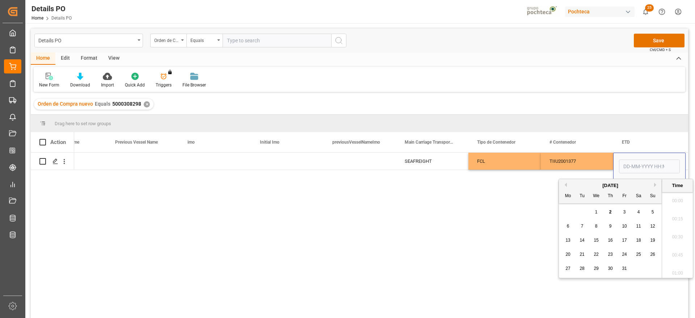
scroll to position [1106, 0]
click at [563, 183] on button "Previous Month" at bounding box center [564, 185] width 4 height 4
click at [565, 273] on div "29" at bounding box center [567, 269] width 9 height 9
type input "[DATE] 00:00"
click at [577, 166] on div "TIIU2001377" at bounding box center [577, 161] width 72 height 17
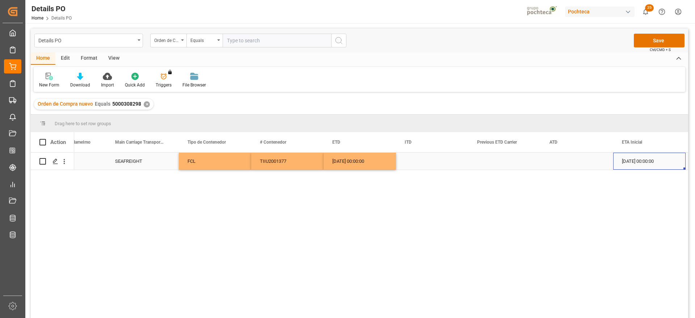
scroll to position [0, 4745]
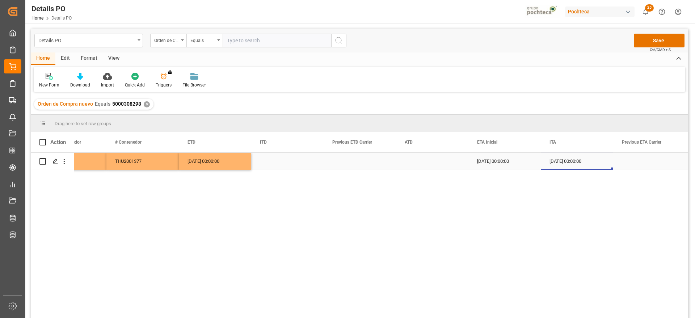
click at [586, 163] on div "[DATE] 00:00:00" at bounding box center [577, 161] width 72 height 17
click at [650, 36] on button "Save" at bounding box center [659, 41] width 51 height 14
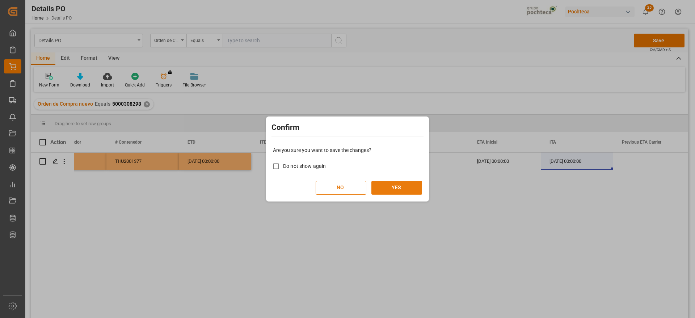
click at [397, 191] on button "YES" at bounding box center [396, 188] width 51 height 14
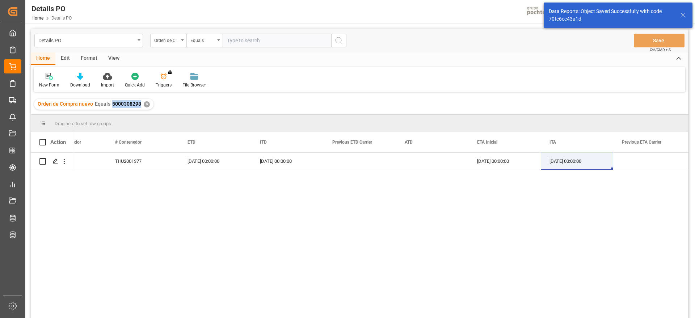
drag, startPoint x: 139, startPoint y: 105, endPoint x: 110, endPoint y: 102, distance: 29.4
click at [110, 102] on div "Orden de Compra nuevo Equals 5000308298" at bounding box center [90, 104] width 104 height 8
copy span "5000308298"
click at [64, 163] on icon "open menu" at bounding box center [64, 162] width 8 height 8
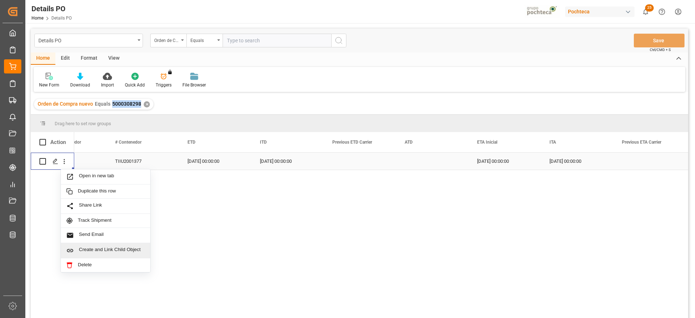
click at [105, 248] on span "Create and Link Child Object" at bounding box center [112, 251] width 66 height 8
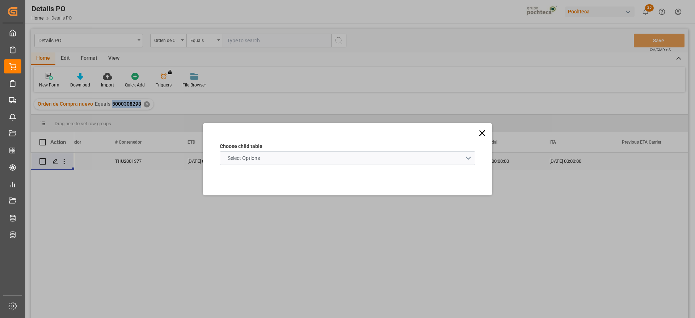
click at [288, 155] on schema "Select Options" at bounding box center [348, 158] width 256 height 14
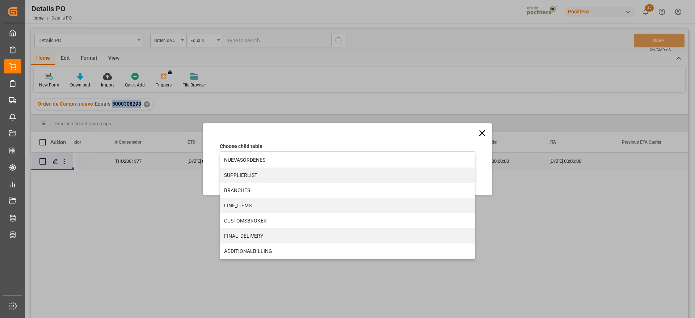
click at [251, 205] on div "LINE_ITEMS" at bounding box center [347, 205] width 255 height 15
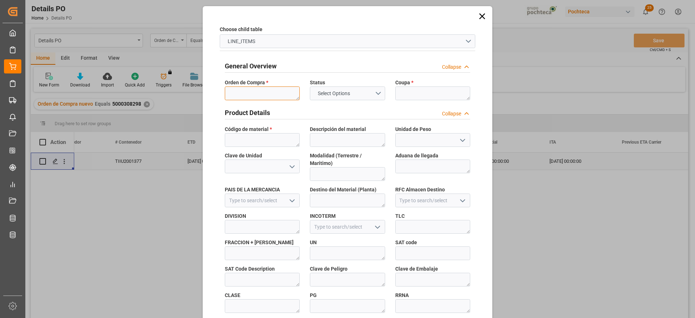
click at [268, 94] on textarea at bounding box center [262, 93] width 75 height 14
paste textarea "5000308298"
type textarea "5000308298"
click at [420, 92] on textarea at bounding box center [432, 93] width 75 height 14
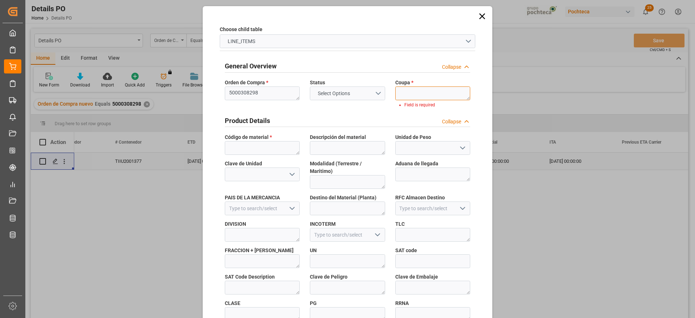
paste textarea "198410"
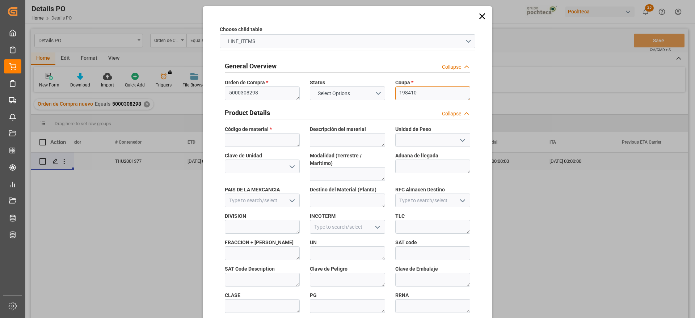
scroll to position [0, 0]
type textarea "198410"
click at [241, 142] on textarea at bounding box center [262, 140] width 75 height 14
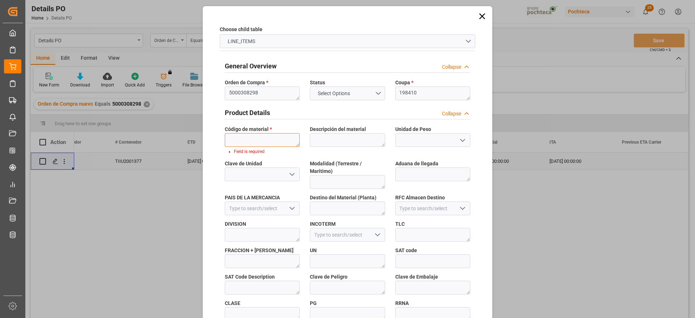
paste textarea "22893"
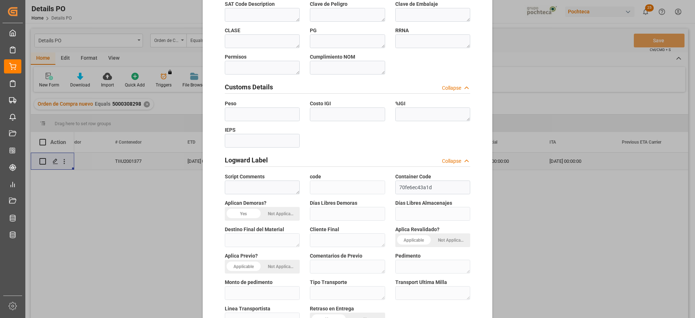
scroll to position [310, 0]
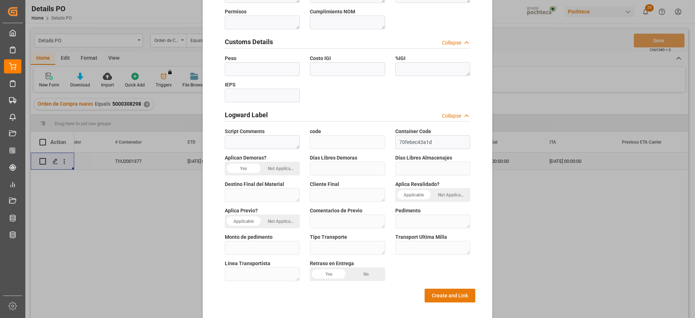
type textarea "22893"
click at [446, 289] on button "Create and Link" at bounding box center [450, 296] width 51 height 14
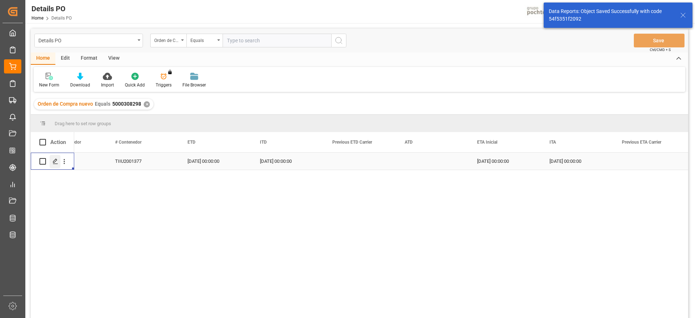
click at [54, 161] on icon "Press SPACE to select this row." at bounding box center [55, 162] width 6 height 6
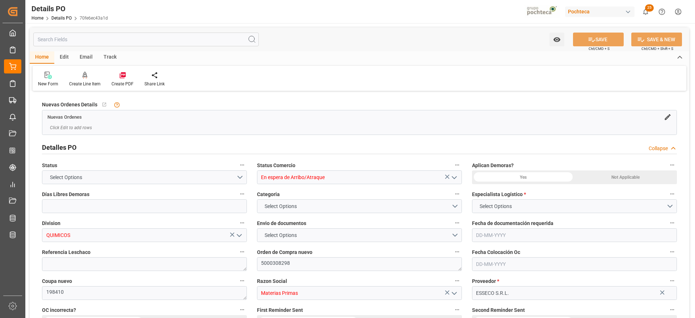
type input "En espera de Arribo/Atraque"
type input "QUIMICOS"
type textarea "5000308298"
type textarea "198410"
type input "Materias Primas"
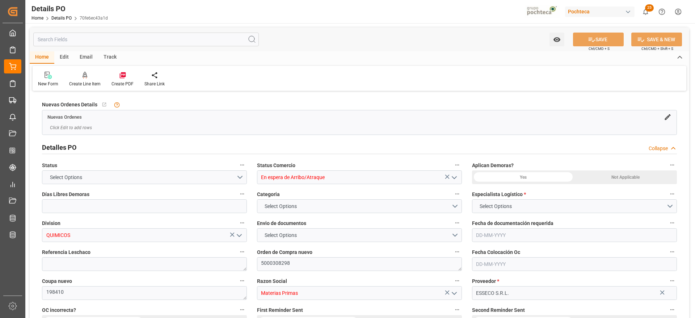
type input "ESSECO S.R.L."
type textarea "301027"
type textarea "EN ESPERA DE ARRIBO"
type textarea "METAB SODIO FOOD ESSECO 25 KG SAC (22893"
type input "14"
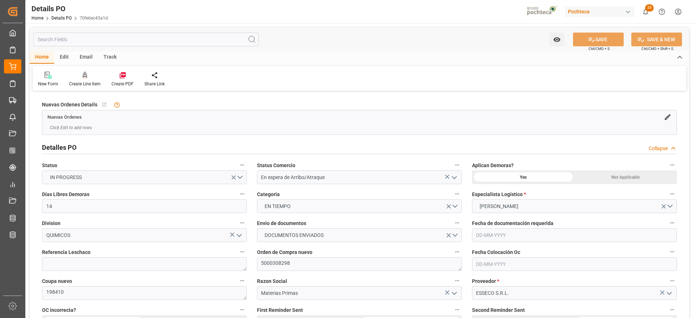
scroll to position [498, 0]
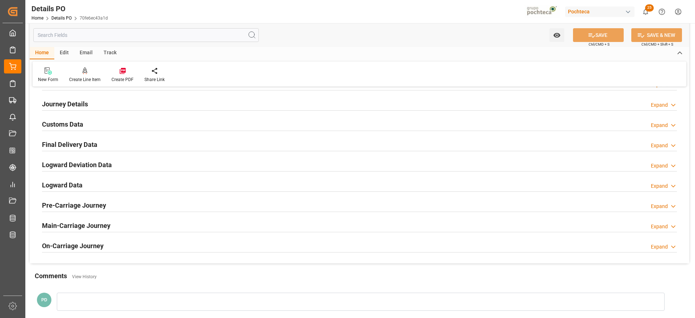
type input "[DATE]"
click at [125, 77] on div "Create PDF" at bounding box center [122, 79] width 22 height 7
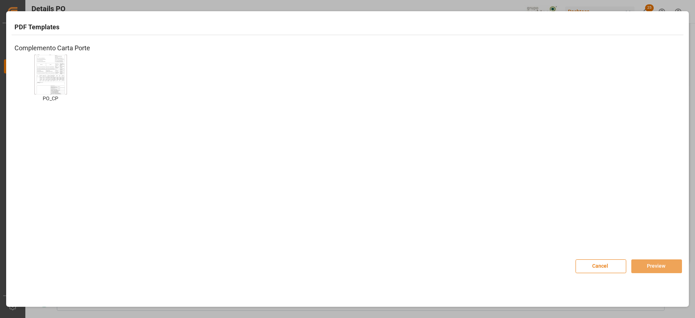
click at [54, 74] on img at bounding box center [50, 74] width 29 height 41
click at [657, 270] on button "Preview" at bounding box center [656, 266] width 51 height 14
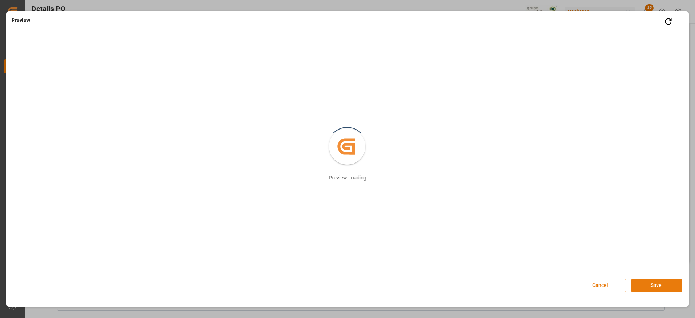
click at [643, 287] on button "Save" at bounding box center [656, 286] width 51 height 14
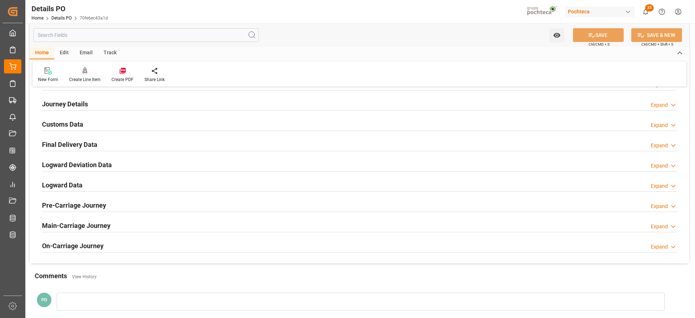
click at [58, 124] on h2 "Customs Data" at bounding box center [62, 124] width 41 height 10
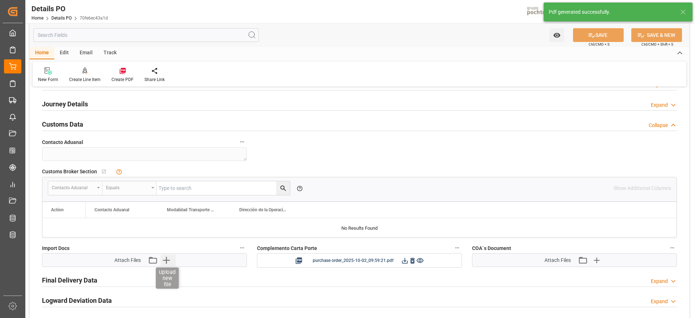
click at [168, 262] on icon "button" at bounding box center [166, 260] width 12 height 12
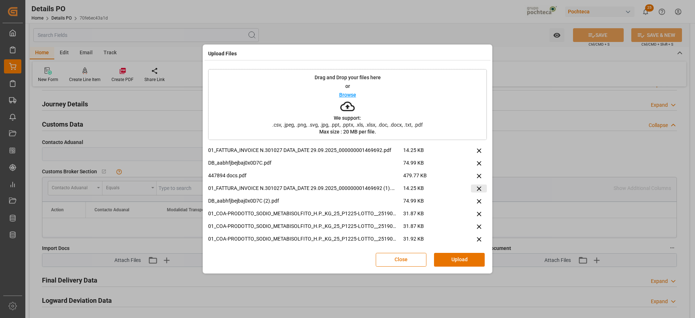
click at [478, 189] on icon at bounding box center [479, 189] width 8 height 8
click at [477, 188] on icon at bounding box center [479, 188] width 4 height 4
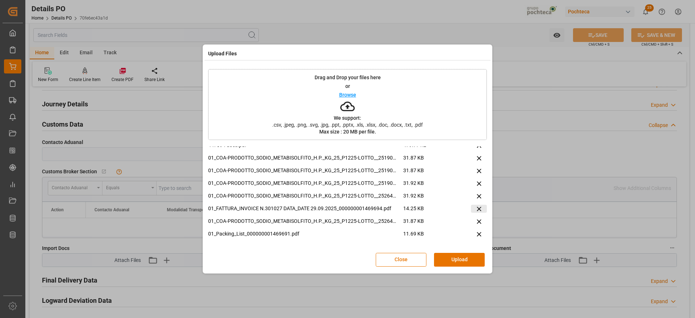
click at [479, 210] on icon at bounding box center [479, 209] width 8 height 8
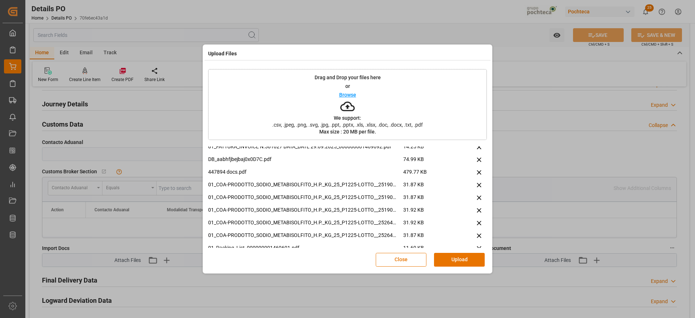
scroll to position [0, 0]
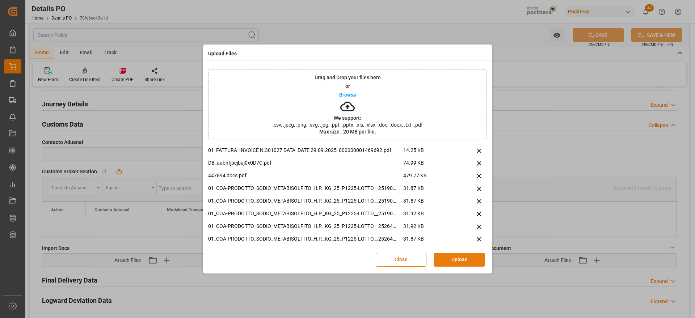
click at [457, 254] on button "Upload" at bounding box center [459, 260] width 51 height 14
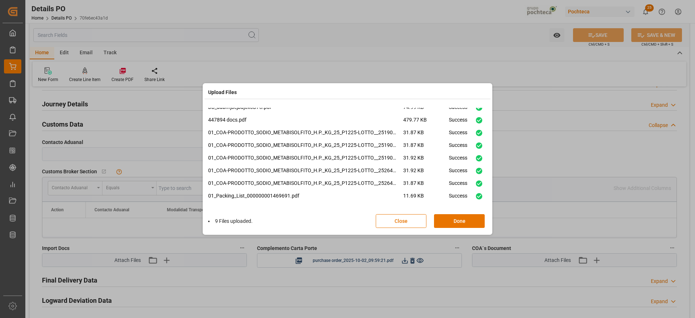
scroll to position [18, 0]
click at [459, 221] on button "Done" at bounding box center [459, 221] width 51 height 14
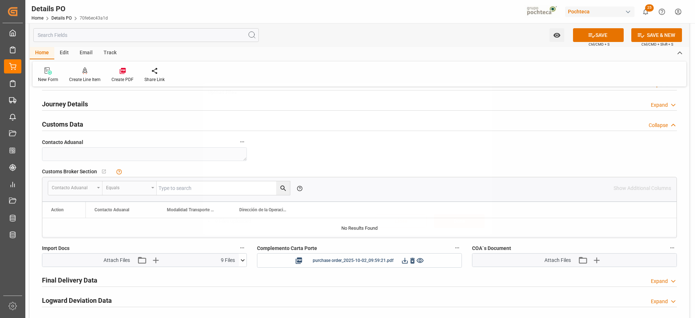
scroll to position [0, 0]
click at [595, 263] on icon "button" at bounding box center [596, 260] width 12 height 12
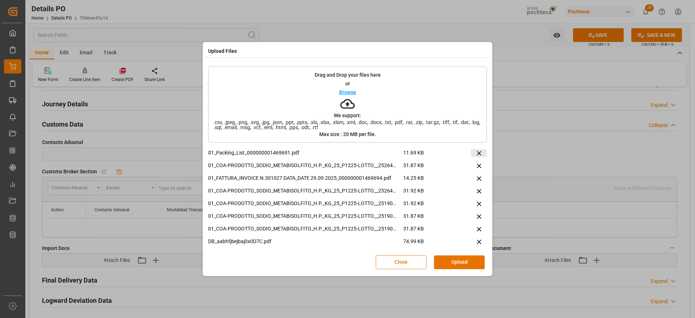
click at [475, 153] on icon at bounding box center [479, 153] width 8 height 8
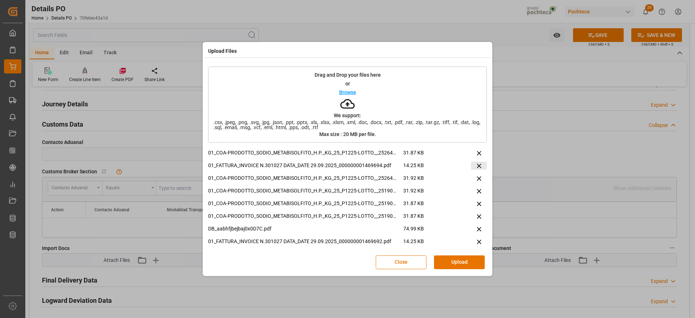
click at [475, 166] on icon at bounding box center [479, 166] width 8 height 8
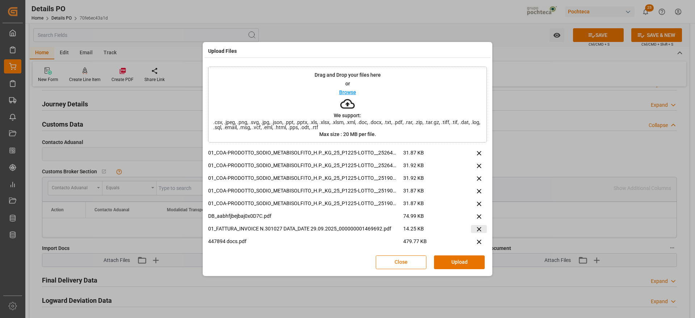
click at [475, 227] on icon at bounding box center [479, 229] width 8 height 8
click at [480, 226] on icon at bounding box center [479, 229] width 8 height 8
click at [481, 214] on icon at bounding box center [479, 217] width 8 height 8
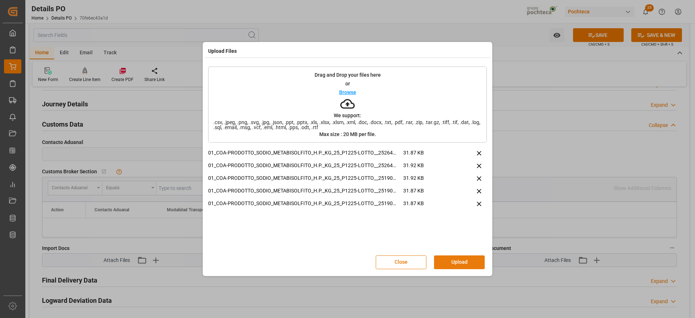
click at [457, 266] on button "Upload" at bounding box center [459, 263] width 51 height 14
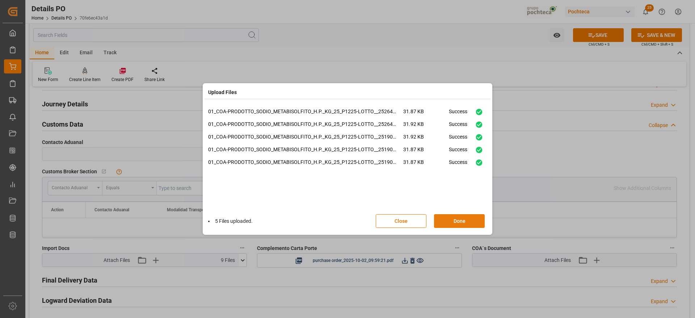
click at [462, 220] on button "Done" at bounding box center [459, 221] width 51 height 14
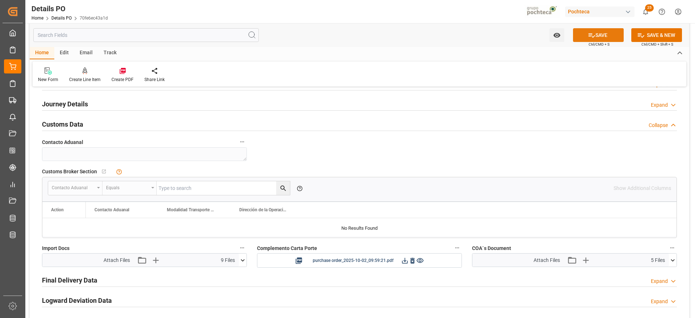
click at [598, 38] on button "SAVE" at bounding box center [598, 35] width 51 height 14
click at [403, 259] on icon at bounding box center [405, 261] width 8 height 8
